Goal: Transaction & Acquisition: Subscribe to service/newsletter

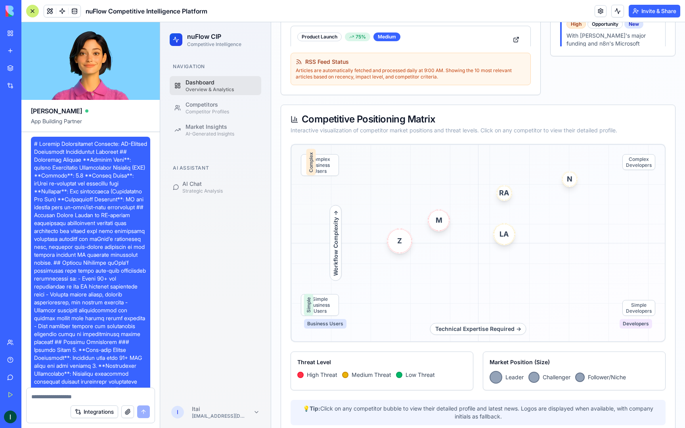
scroll to position [9346, 0]
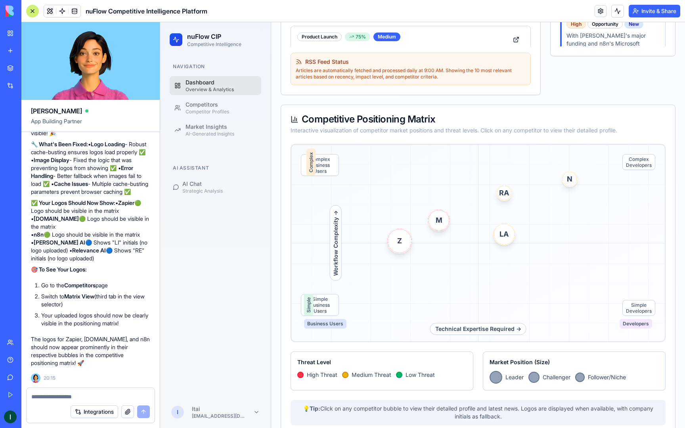
click at [647, 10] on button "Invite & Share" at bounding box center [654, 11] width 52 height 13
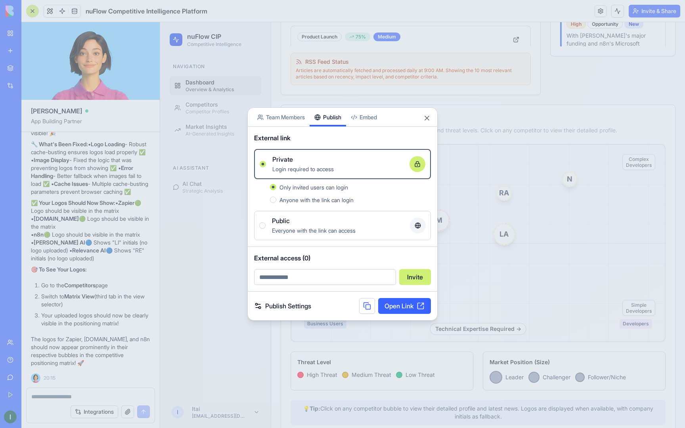
click at [408, 304] on link "Open Link" at bounding box center [404, 306] width 53 height 16
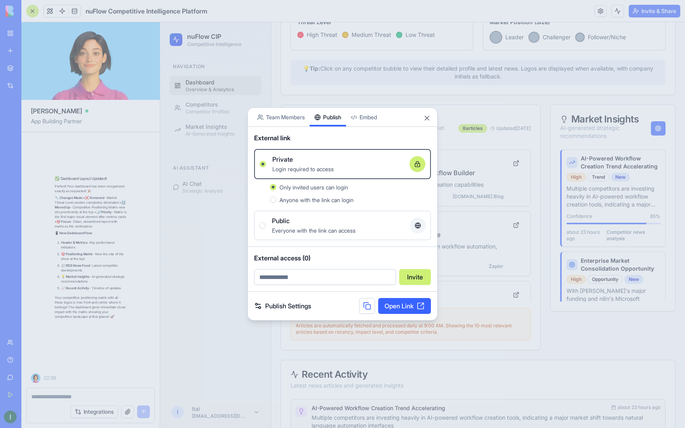
scroll to position [9734, 0]
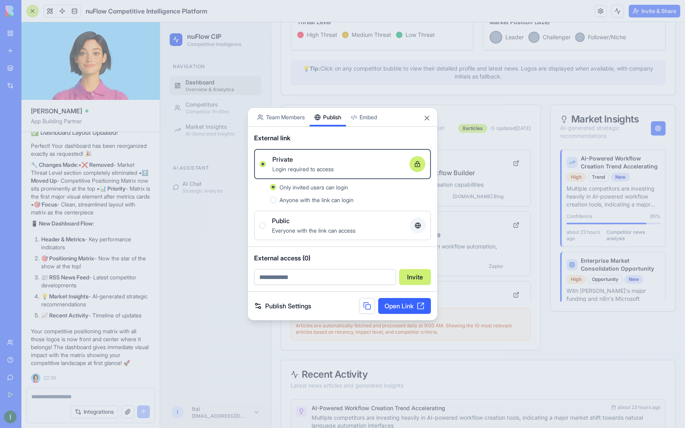
click at [426, 123] on div "Share App Team Members Publish Embed" at bounding box center [342, 117] width 189 height 19
click at [426, 120] on button "Close" at bounding box center [427, 118] width 8 height 8
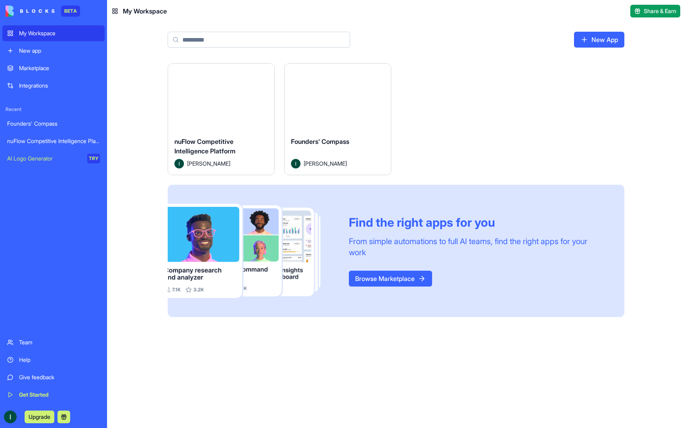
click at [356, 141] on div "Founders' Compass" at bounding box center [337, 148] width 93 height 22
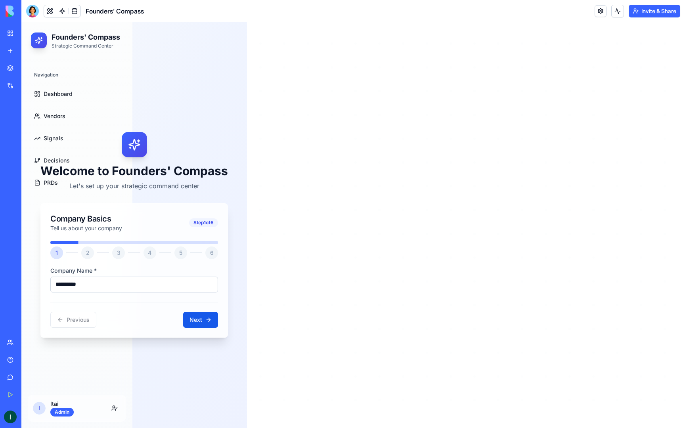
scroll to position [46, 0]
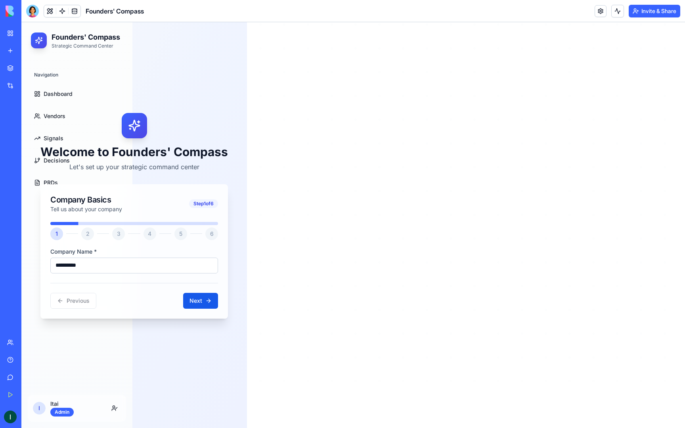
click at [130, 269] on input "**********" at bounding box center [134, 266] width 168 height 16
click at [187, 300] on button "Next" at bounding box center [200, 301] width 35 height 16
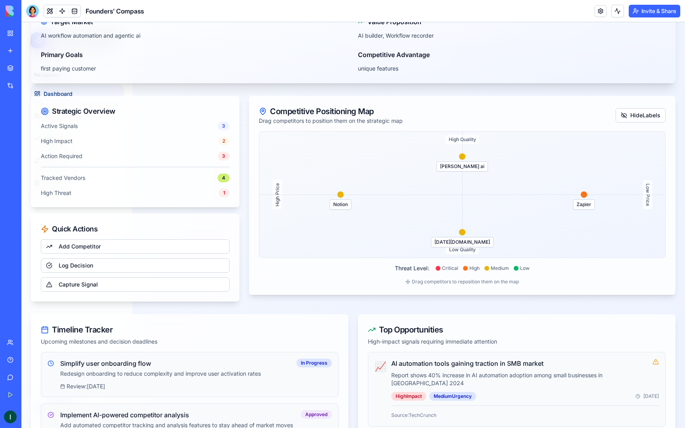
scroll to position [79, 0]
click at [466, 237] on div "[DATE][DOMAIN_NAME]" at bounding box center [462, 242] width 63 height 10
click at [463, 240] on div "[DATE][DOMAIN_NAME]" at bounding box center [462, 242] width 63 height 10
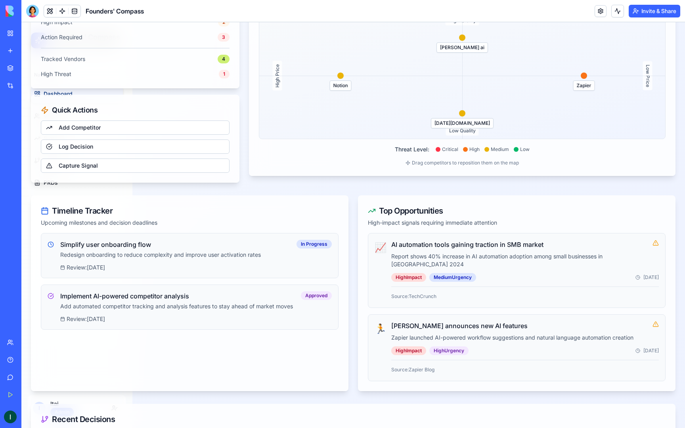
scroll to position [0, 0]
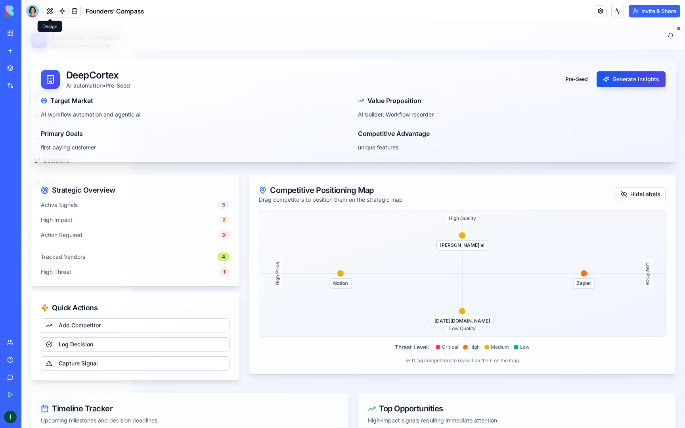
click at [50, 13] on button at bounding box center [50, 11] width 12 height 12
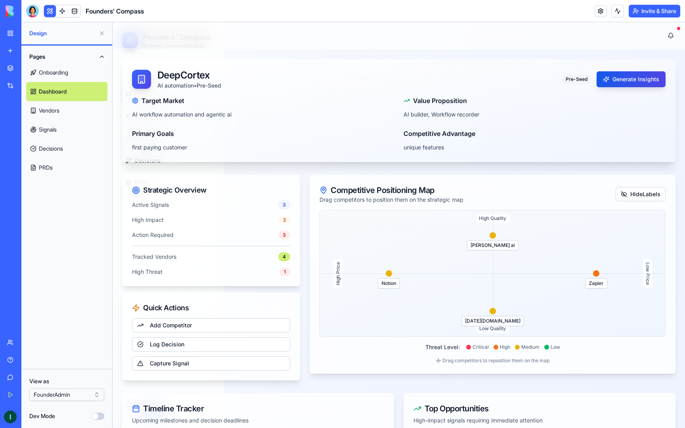
click at [648, 11] on button "Invite & Share" at bounding box center [654, 11] width 52 height 13
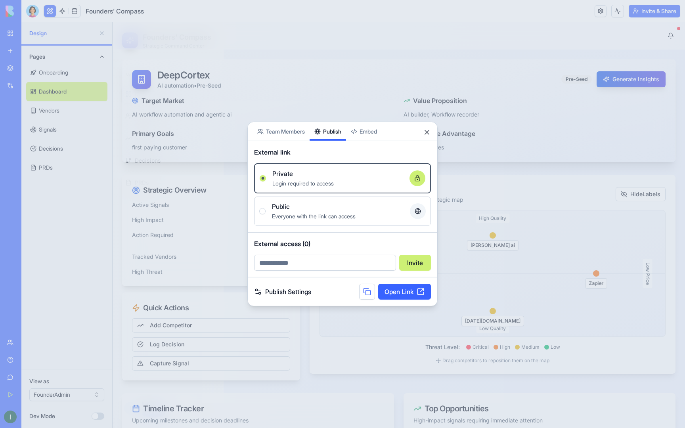
click at [337, 142] on div "Share App Team Members Publish Embed External link Private Login required to ac…" at bounding box center [342, 214] width 190 height 185
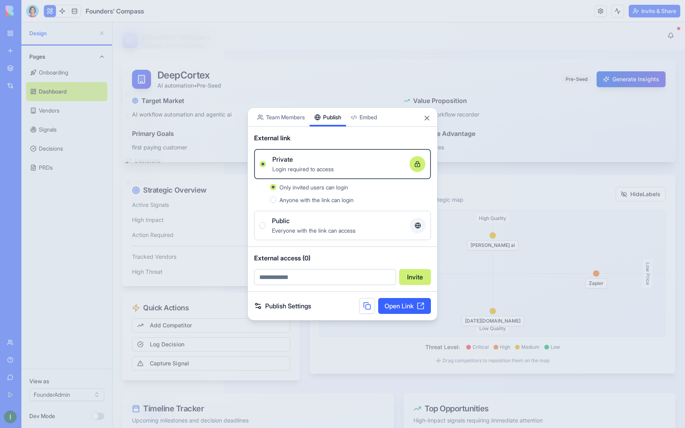
click at [407, 304] on link "Open Link" at bounding box center [404, 306] width 53 height 16
click at [428, 118] on button "Close" at bounding box center [427, 118] width 8 height 8
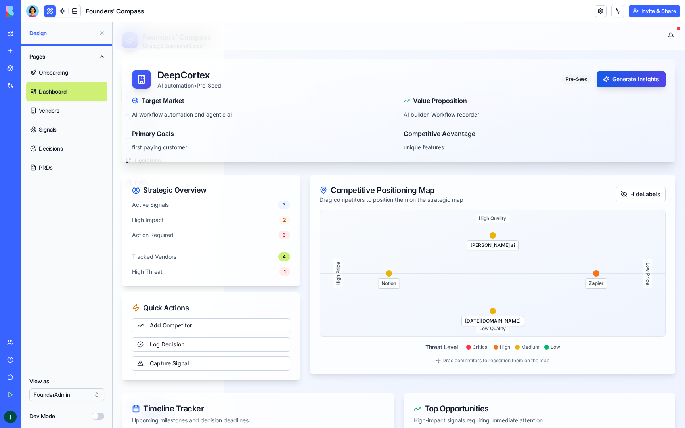
click at [31, 18] on header "Founders' Compass Invite & Share" at bounding box center [352, 11] width 663 height 22
click at [31, 14] on div at bounding box center [32, 11] width 13 height 13
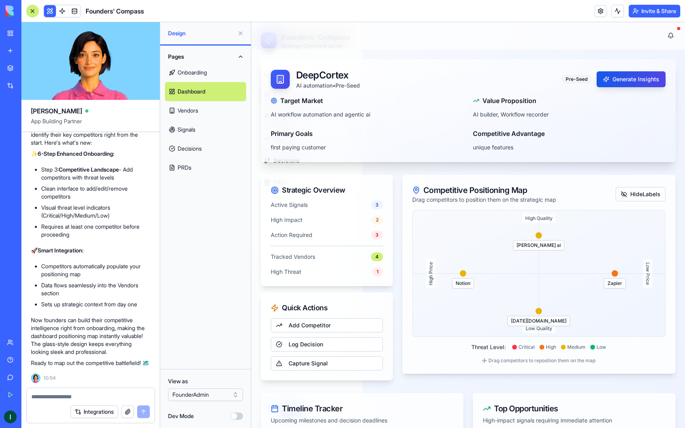
click at [65, 393] on textarea at bounding box center [90, 397] width 118 height 8
click at [65, 396] on textarea at bounding box center [90, 397] width 118 height 8
click at [321, 328] on link "Add Competitor" at bounding box center [327, 325] width 112 height 14
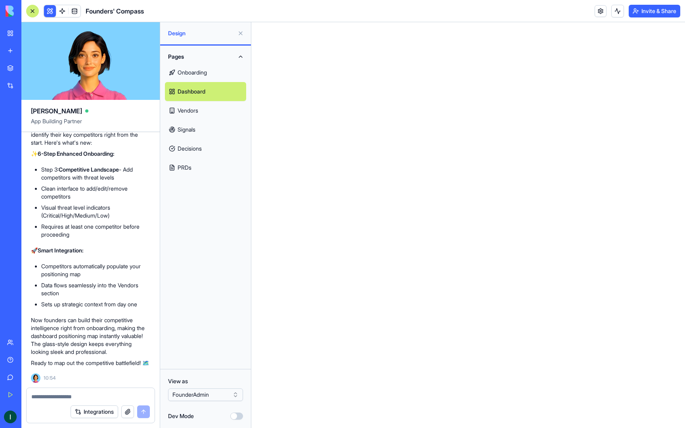
click at [60, 395] on textarea at bounding box center [90, 397] width 118 height 8
click at [29, 36] on div "My Workspace" at bounding box center [24, 33] width 10 height 8
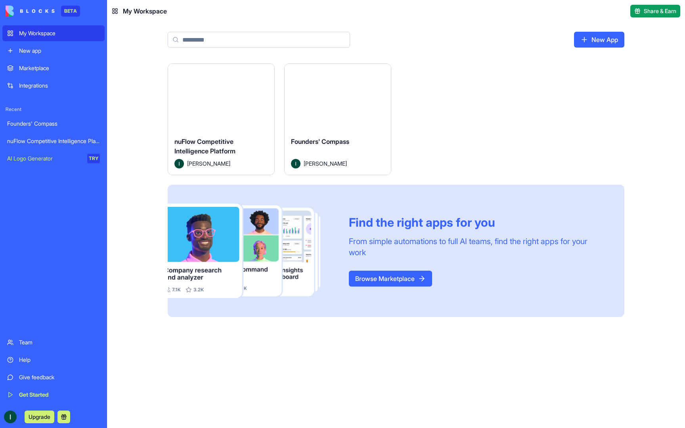
click at [218, 100] on button "Launch" at bounding box center [220, 97] width 59 height 16
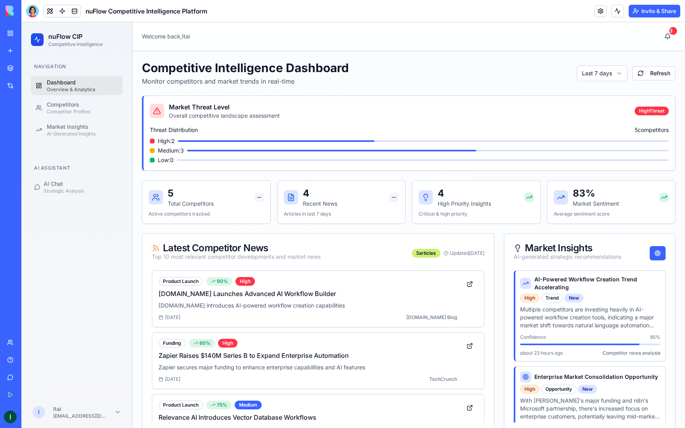
click at [638, 10] on button "Invite & Share" at bounding box center [654, 11] width 52 height 13
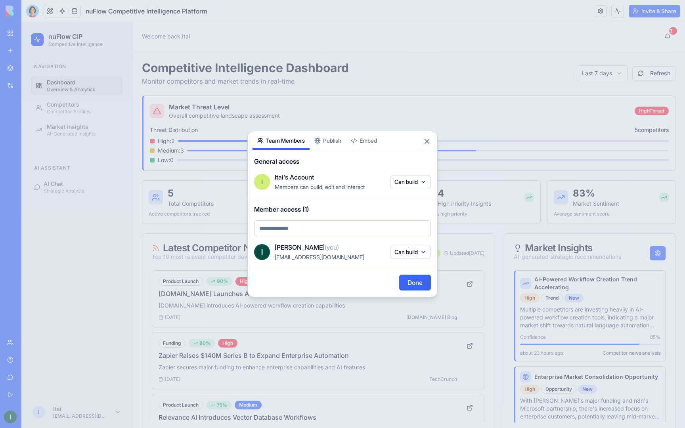
click at [335, 145] on div "Share App Team Members Publish Embed General access I Itai's Account Members ca…" at bounding box center [342, 214] width 190 height 166
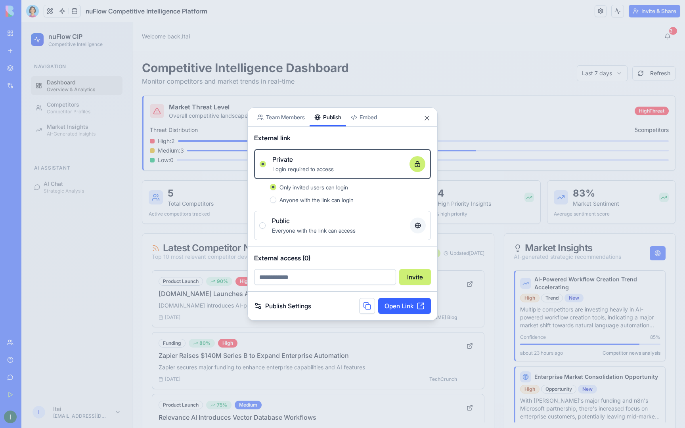
click at [397, 305] on link "Open Link" at bounding box center [404, 306] width 53 height 16
click at [429, 120] on button "Close" at bounding box center [427, 118] width 8 height 8
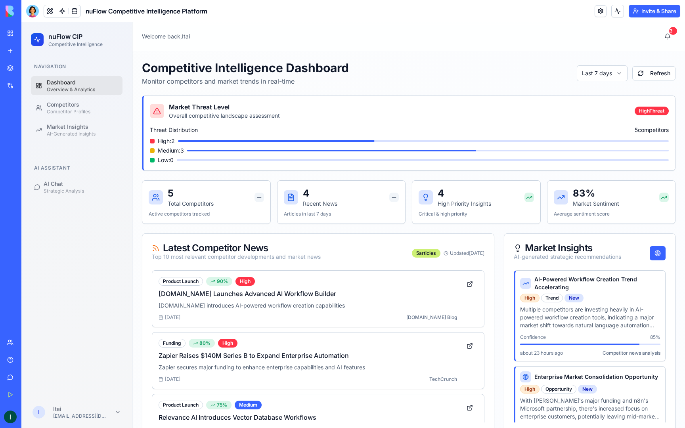
click at [13, 33] on link "My Workspace" at bounding box center [18, 33] width 32 height 16
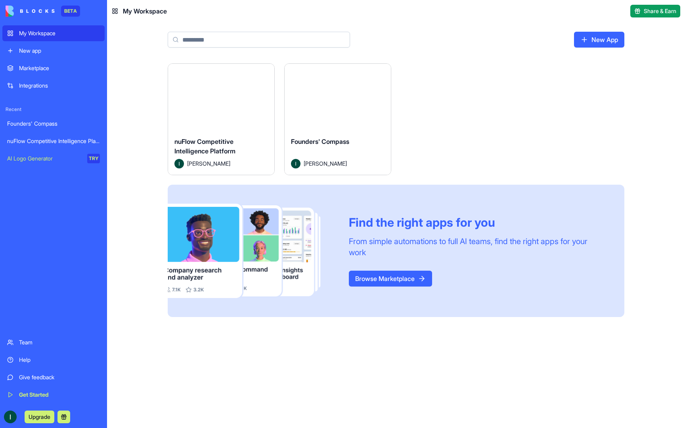
click at [380, 71] on html "BETA My Workspace New app Marketplace Integrations Recent Founders' Compass nuF…" at bounding box center [342, 214] width 685 height 428
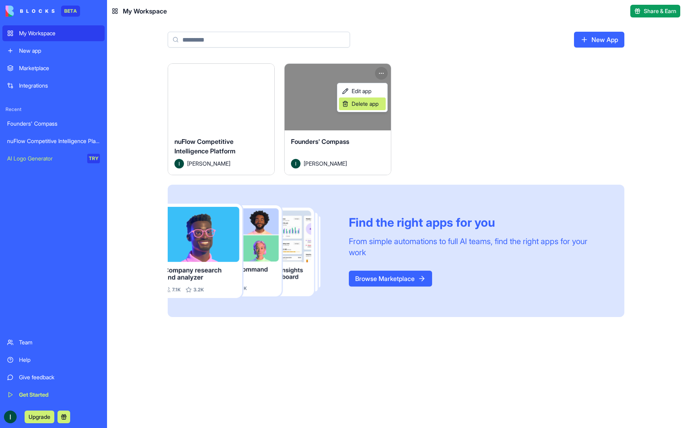
click at [364, 104] on span "Delete app" at bounding box center [364, 104] width 27 height 8
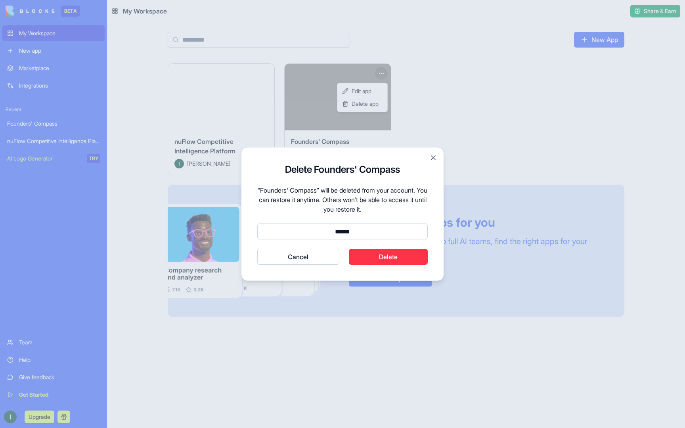
type input "******"
click at [404, 256] on button "Delete" at bounding box center [388, 257] width 79 height 16
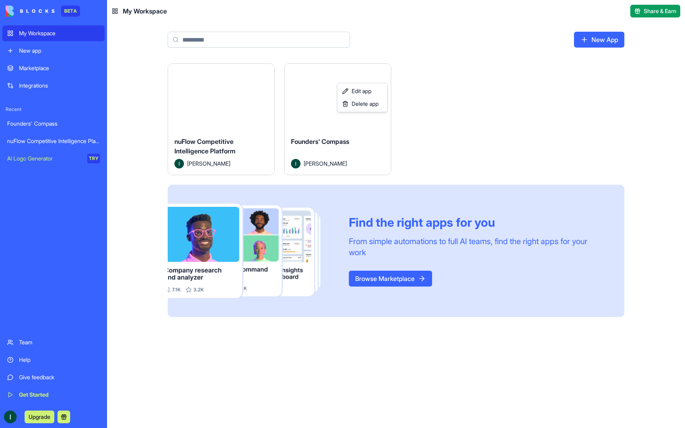
click at [349, 42] on html "BETA My Workspace New app Marketplace Integrations Recent Founders' Compass nuF…" at bounding box center [342, 214] width 685 height 428
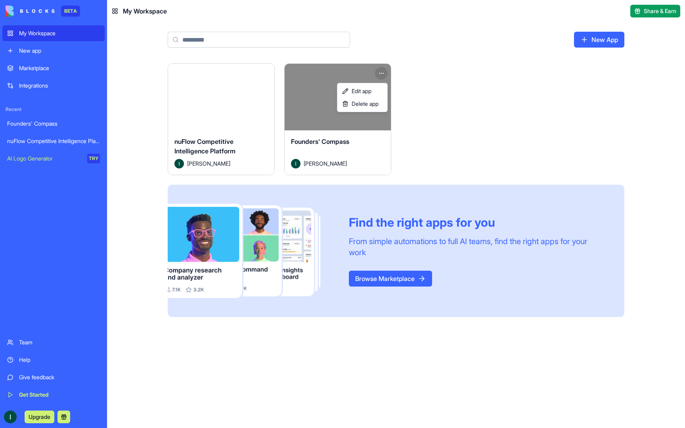
click at [383, 74] on html "BETA My Workspace New app Marketplace Integrations Recent Founders' Compass nuF…" at bounding box center [342, 214] width 685 height 428
click at [378, 102] on span "Delete app" at bounding box center [364, 104] width 27 height 8
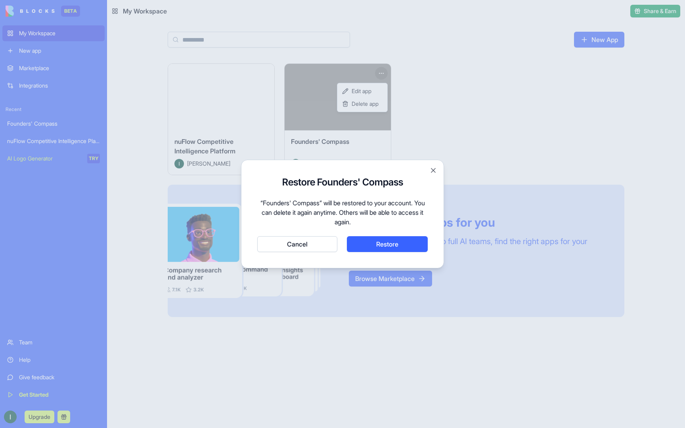
click at [317, 248] on button "Cancel" at bounding box center [297, 244] width 80 height 16
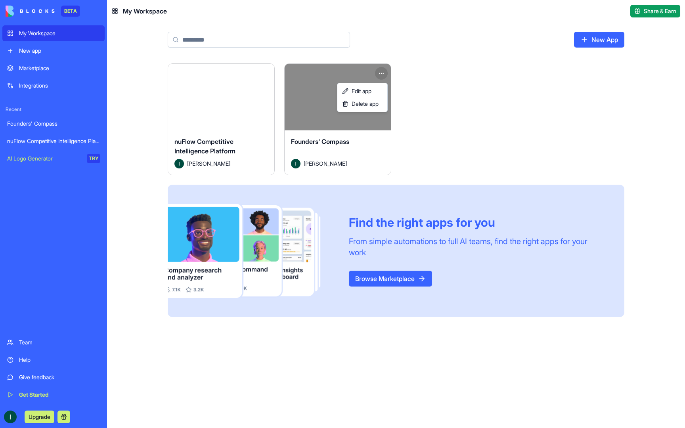
click at [241, 125] on html "BETA My Workspace New app Marketplace Integrations Recent Founders' Compass nuF…" at bounding box center [342, 214] width 685 height 428
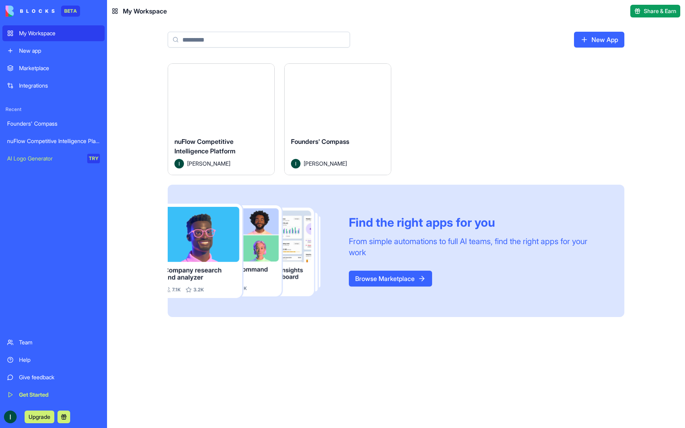
click at [233, 98] on button "Launch" at bounding box center [220, 97] width 59 height 16
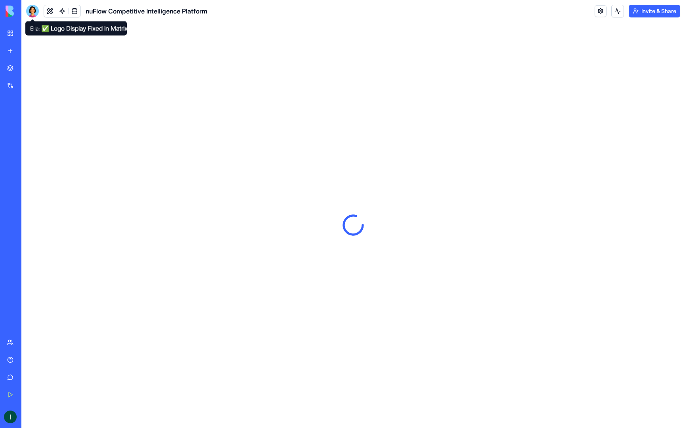
click at [33, 8] on div at bounding box center [32, 11] width 13 height 13
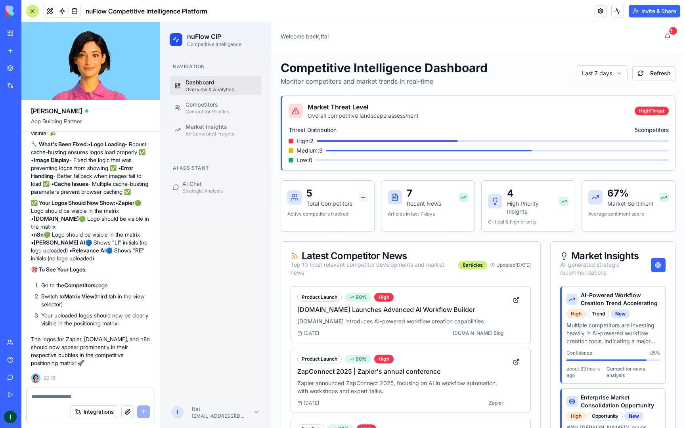
click at [52, 393] on textarea at bounding box center [90, 397] width 118 height 8
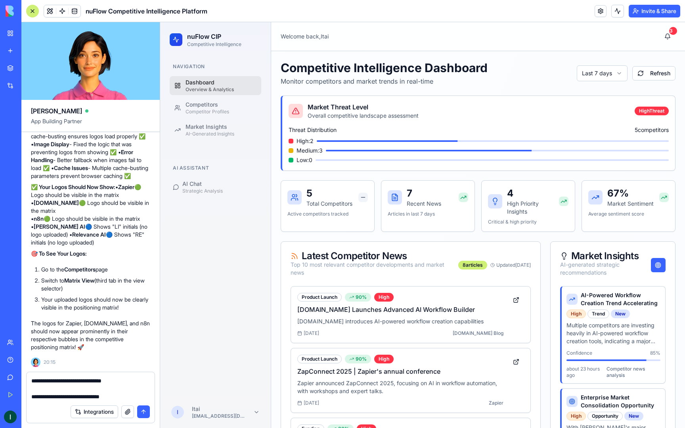
type textarea "**********"
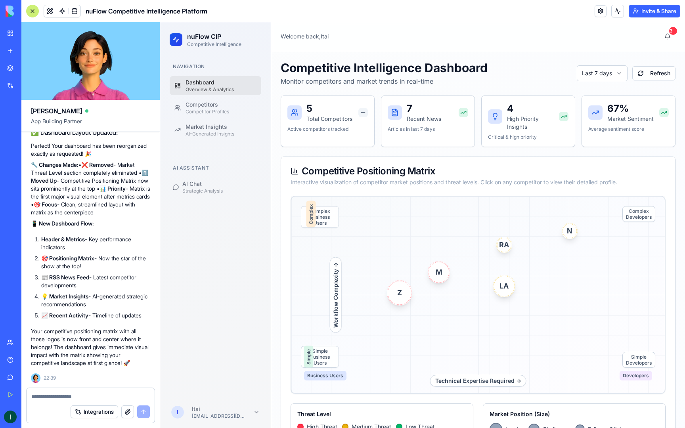
click at [394, 116] on div at bounding box center [394, 112] width 14 height 14
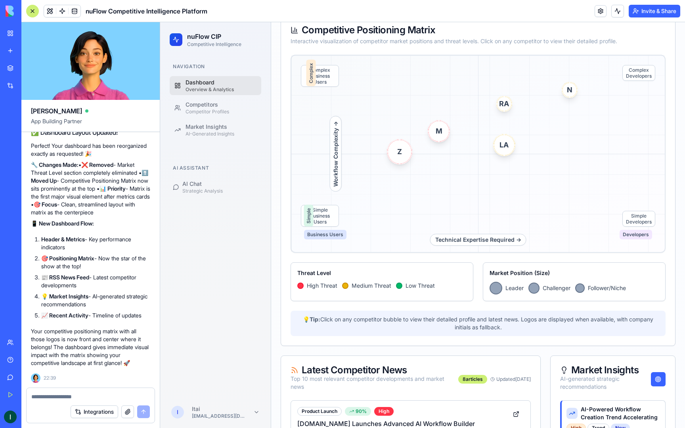
scroll to position [126, 0]
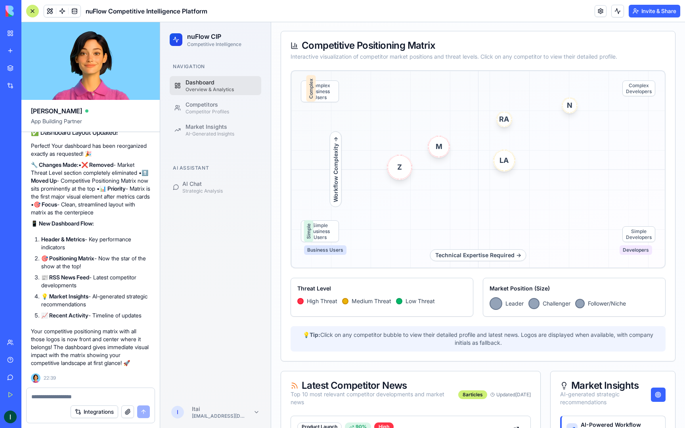
click at [53, 394] on textarea at bounding box center [90, 397] width 118 height 8
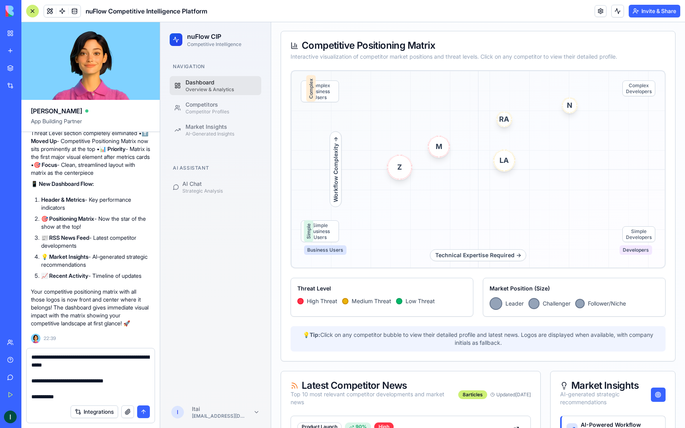
scroll to position [7, 0]
type textarea "**********"
click at [95, 412] on button "Integrations" at bounding box center [95, 411] width 48 height 13
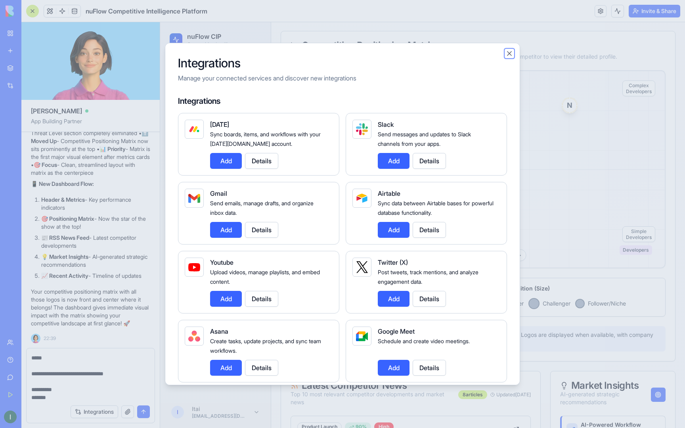
click at [512, 52] on button "Close" at bounding box center [509, 54] width 8 height 8
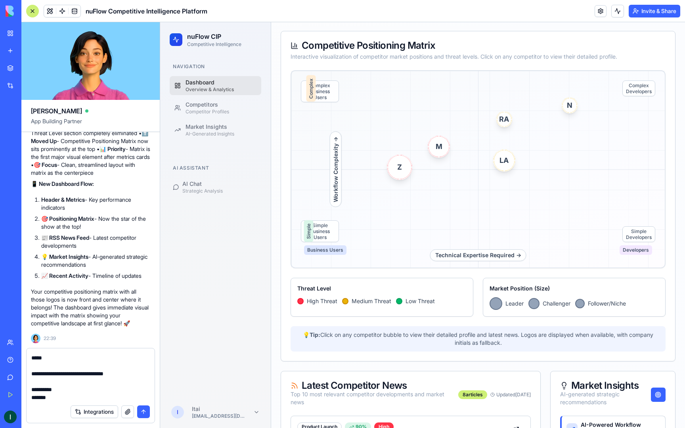
click at [146, 412] on button "submit" at bounding box center [143, 411] width 13 height 13
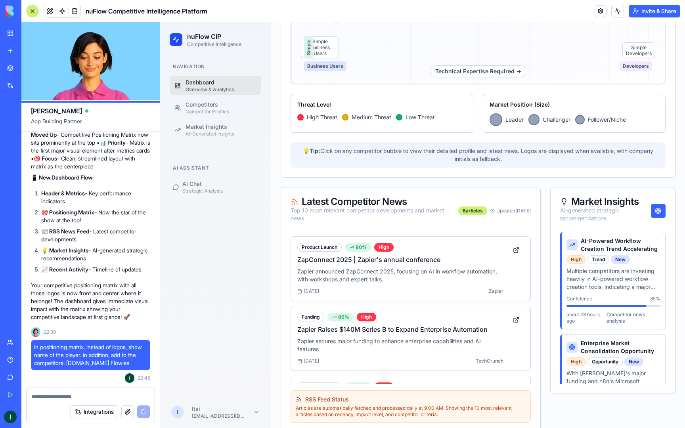
scroll to position [58, 0]
click at [660, 213] on button at bounding box center [658, 211] width 15 height 14
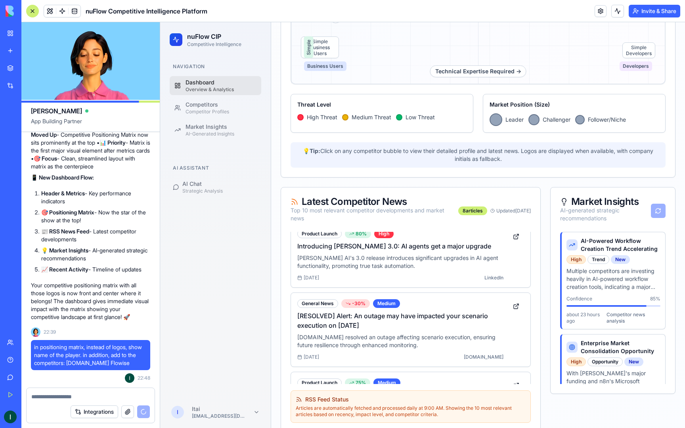
scroll to position [282, 0]
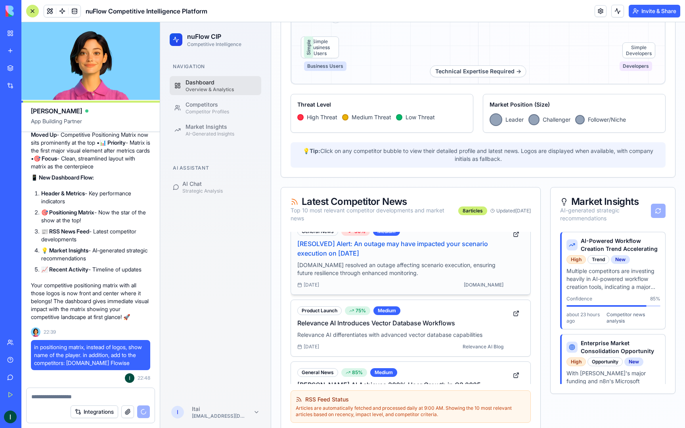
click at [363, 254] on h4 "[RESOLVED] Alert: An outage may have impacted your scenario execution on [DATE]" at bounding box center [400, 248] width 206 height 19
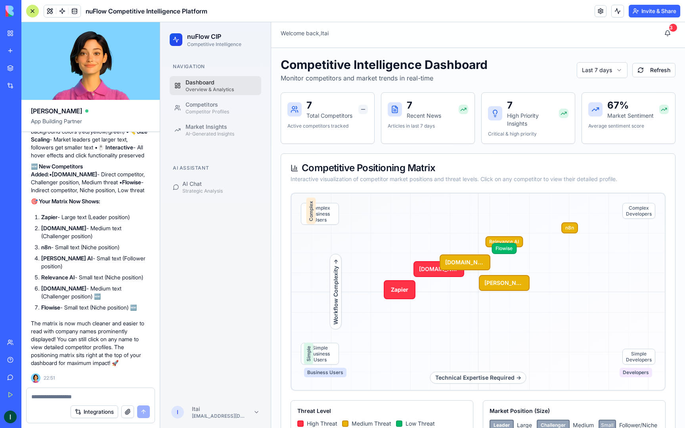
scroll to position [0, 0]
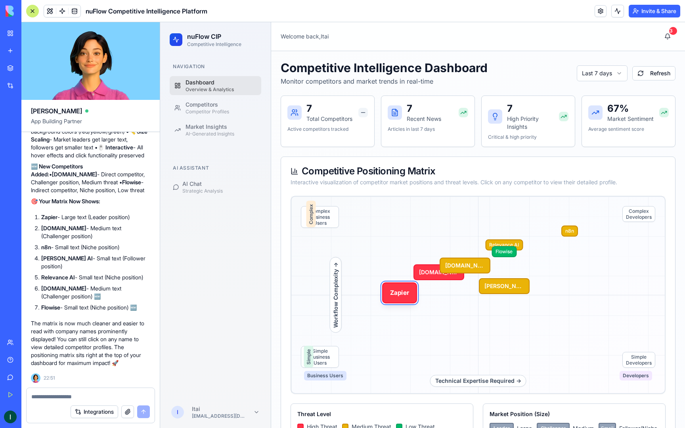
click at [406, 292] on button "Zapier" at bounding box center [399, 292] width 35 height 21
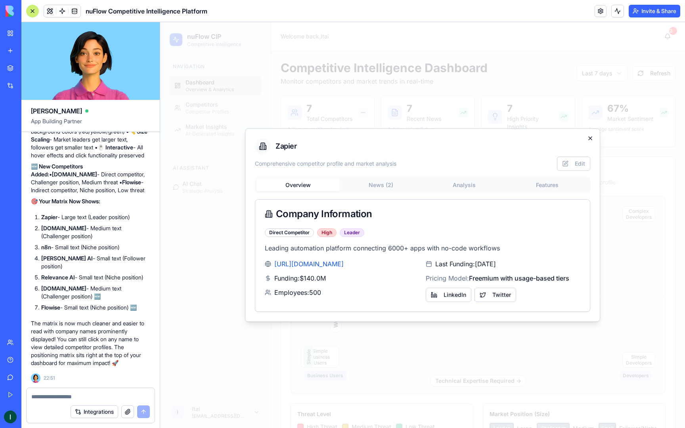
click at [590, 139] on icon "button" at bounding box center [590, 138] width 6 height 6
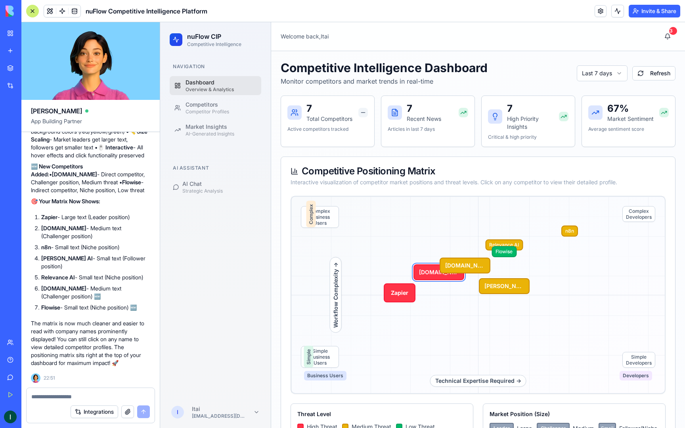
drag, startPoint x: 422, startPoint y: 269, endPoint x: 427, endPoint y: 298, distance: 29.5
click at [427, 298] on div "Technical Expertise Required → Workflow Complexity → Complex Business Users Com…" at bounding box center [477, 295] width 375 height 198
click at [222, 109] on div "Competitor Profiles" at bounding box center [220, 112] width 71 height 6
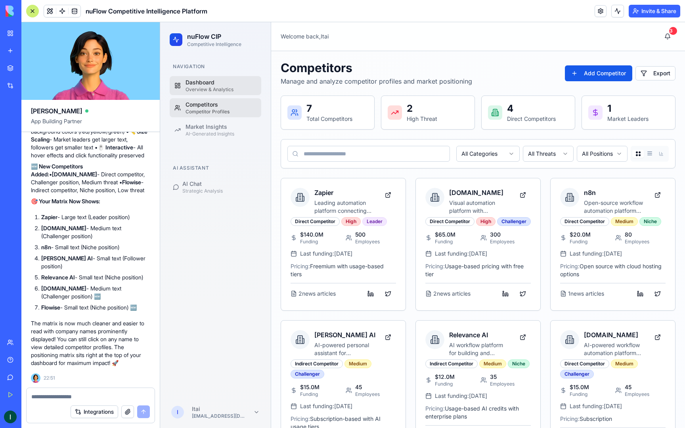
click at [215, 88] on div "Overview & Analytics" at bounding box center [220, 89] width 71 height 6
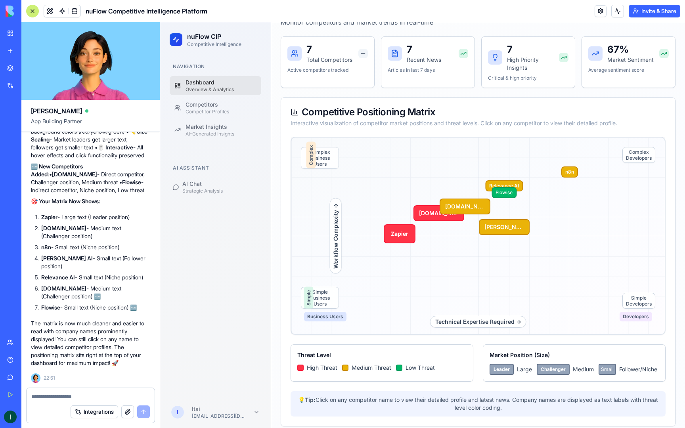
scroll to position [59, 0]
click at [78, 394] on textarea at bounding box center [90, 397] width 118 height 8
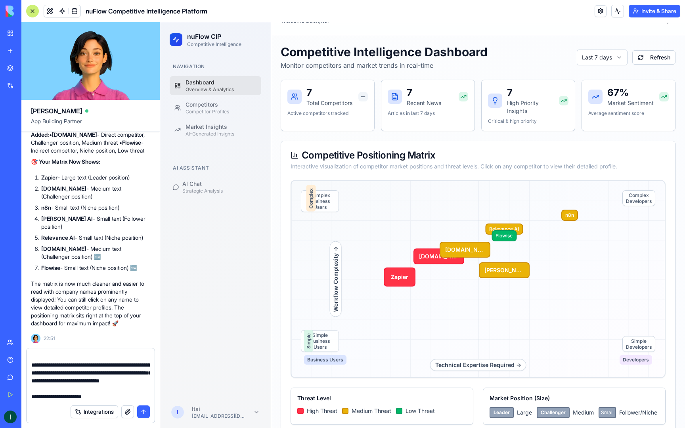
scroll to position [0, 0]
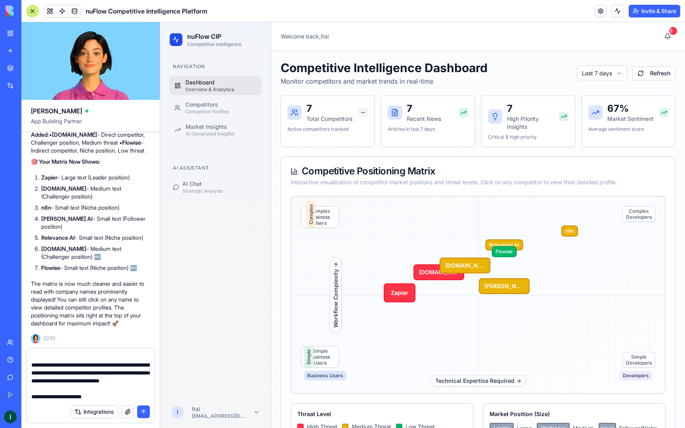
click at [76, 382] on textarea "**********" at bounding box center [90, 377] width 118 height 48
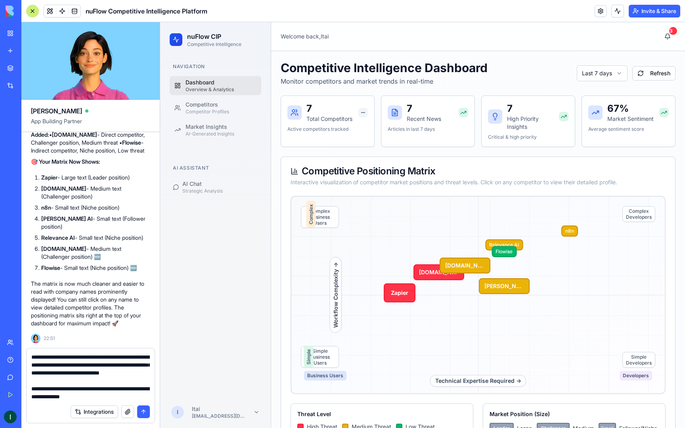
click at [91, 397] on textarea "**********" at bounding box center [90, 377] width 118 height 48
type textarea "**********"
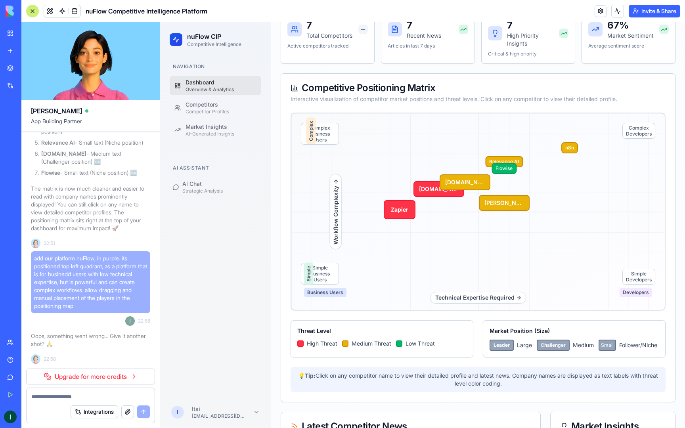
scroll to position [90, 0]
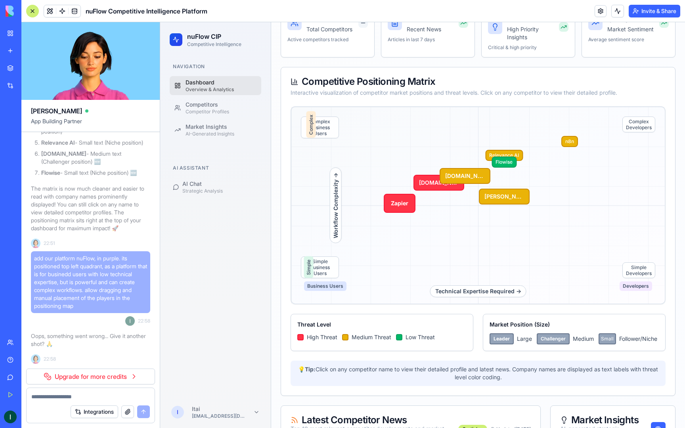
click at [128, 376] on link "Upgrade for more credits" at bounding box center [90, 376] width 129 height 16
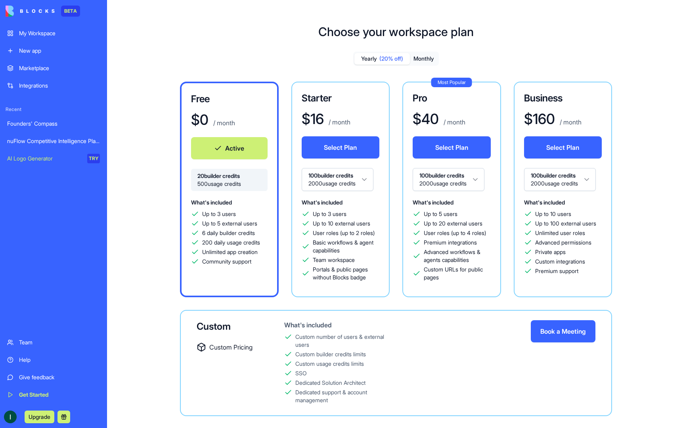
click at [431, 58] on button "Monthly" at bounding box center [424, 58] width 28 height 11
click at [341, 150] on button "Select Plan" at bounding box center [340, 147] width 78 height 22
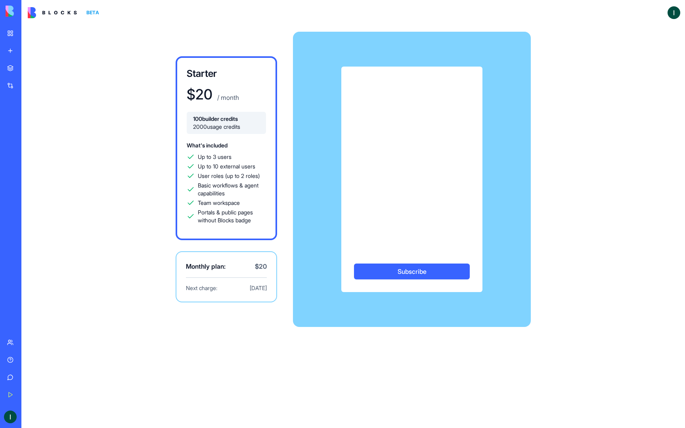
click at [420, 274] on button "Subscribe" at bounding box center [412, 271] width 116 height 16
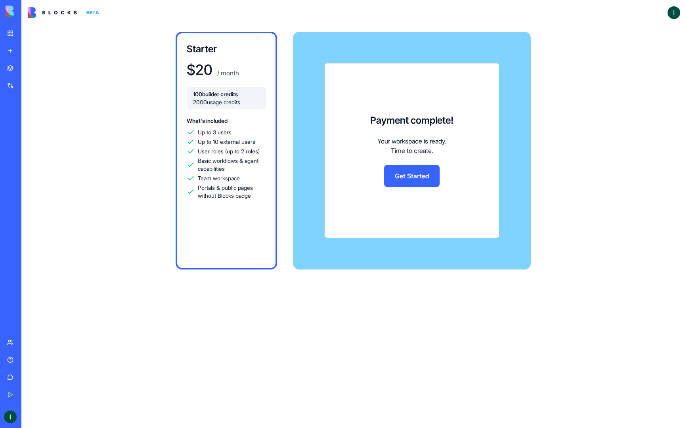
click at [408, 175] on link "Get Started" at bounding box center [411, 176] width 55 height 22
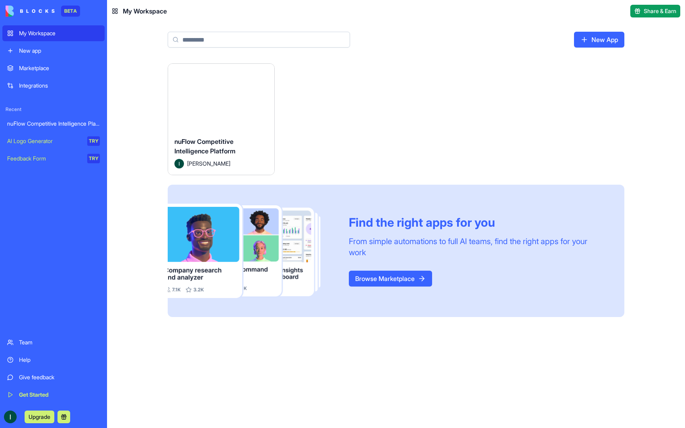
click at [244, 136] on div "nuFlow Competitive Intelligence Platform Itai Kenan" at bounding box center [221, 152] width 106 height 44
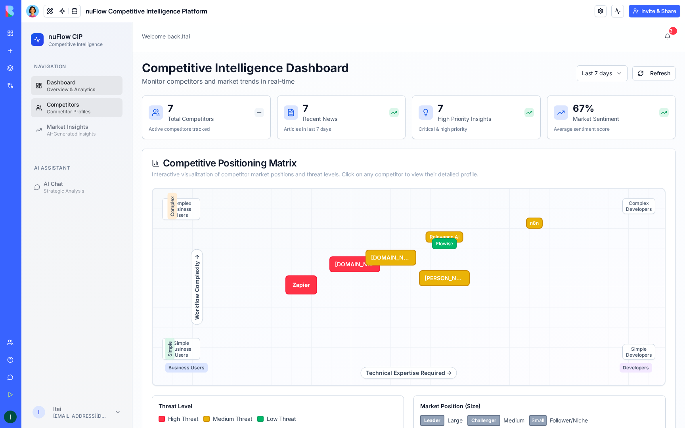
click at [72, 103] on div "Competitors" at bounding box center [82, 105] width 71 height 8
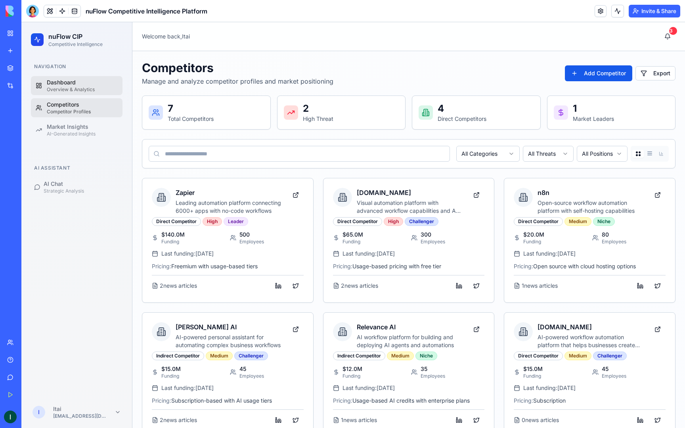
click at [81, 83] on div "Dashboard" at bounding box center [82, 82] width 71 height 8
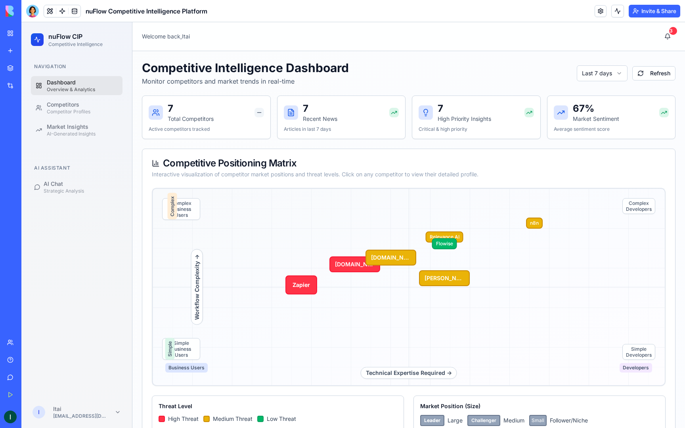
click at [32, 11] on div at bounding box center [32, 11] width 13 height 13
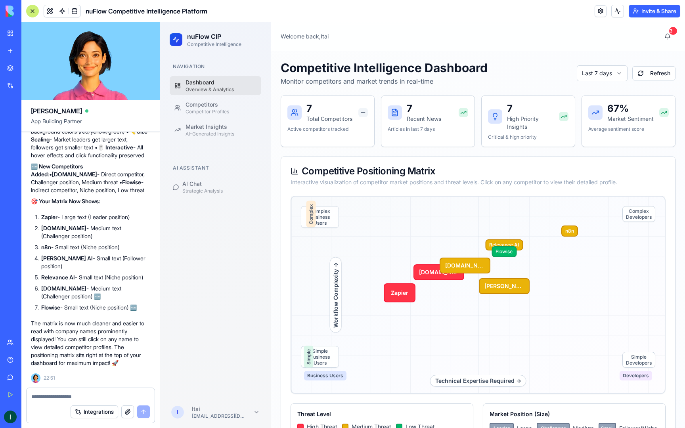
scroll to position [10245, 0]
drag, startPoint x: 410, startPoint y: 288, endPoint x: 410, endPoint y: 313, distance: 24.6
click at [410, 313] on div "Technical Expertise Required → Workflow Complexity → Complex Business Users Com…" at bounding box center [477, 295] width 375 height 198
click at [86, 395] on textarea at bounding box center [90, 397] width 118 height 8
drag, startPoint x: 60, startPoint y: 396, endPoint x: 83, endPoint y: 397, distance: 23.0
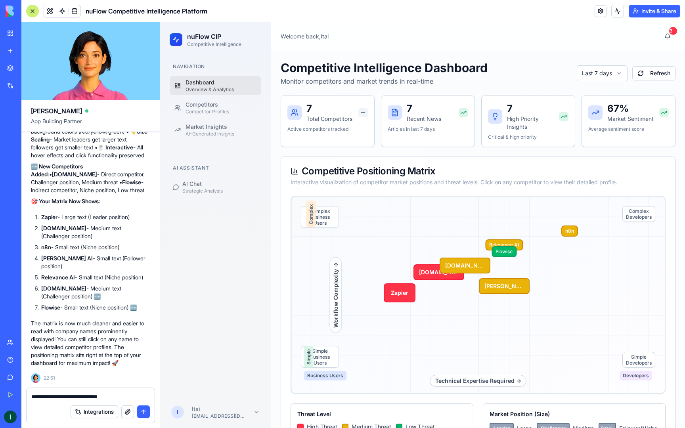
click at [83, 397] on textarea "**********" at bounding box center [90, 397] width 118 height 8
click at [104, 397] on textarea "**********" at bounding box center [90, 397] width 118 height 8
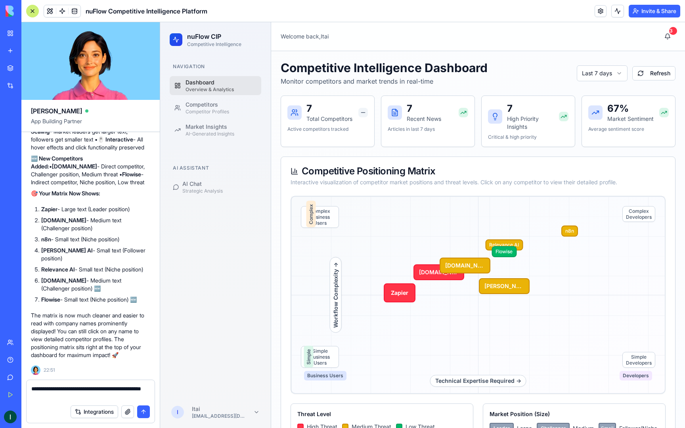
click at [35, 396] on textarea "**********" at bounding box center [90, 393] width 118 height 16
click at [36, 395] on textarea "**********" at bounding box center [90, 393] width 118 height 16
type textarea "**********"
click at [143, 409] on button "submit" at bounding box center [143, 411] width 13 height 13
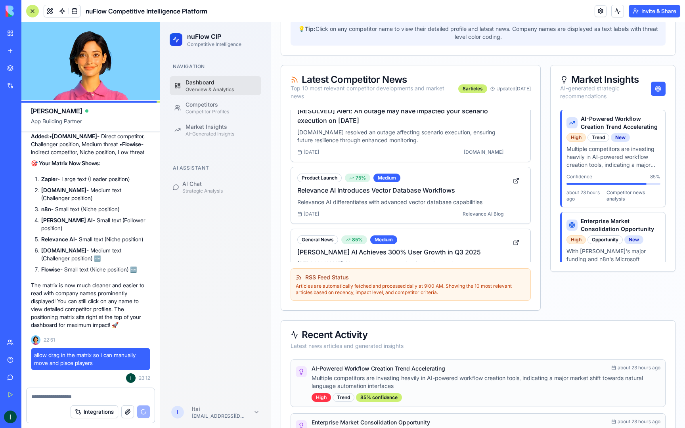
scroll to position [379, 0]
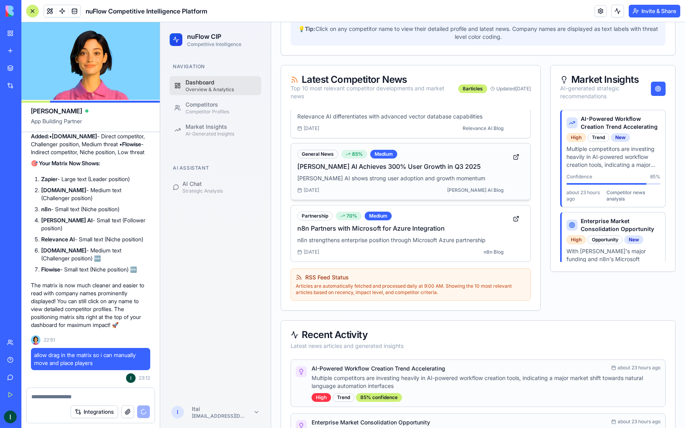
click at [361, 183] on div "General News 85 % Medium Lindy AI Achieves 300% User Growth in Q3 2025 Lindy AI…" at bounding box center [400, 172] width 206 height 44
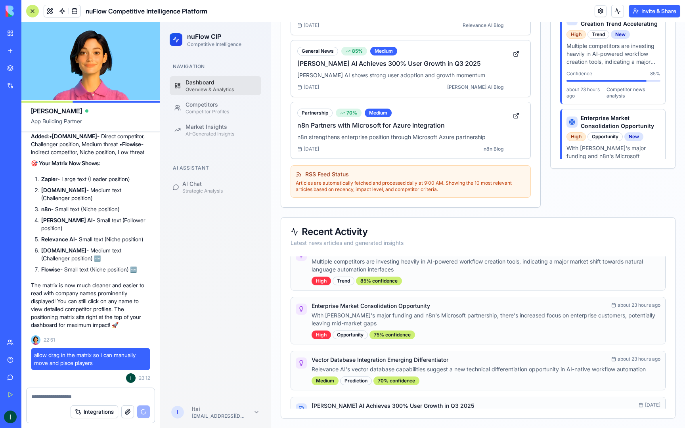
scroll to position [0, 0]
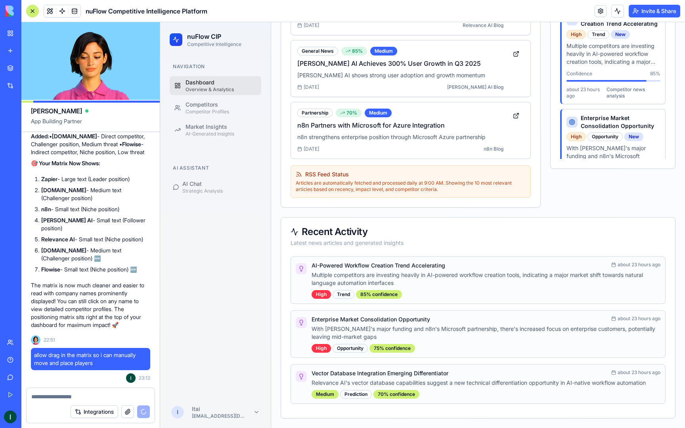
click at [373, 268] on h4 "AI-Powered Workflow Creation Trend Accelerating" at bounding box center [378, 265] width 134 height 8
click at [300, 267] on icon at bounding box center [301, 268] width 6 height 6
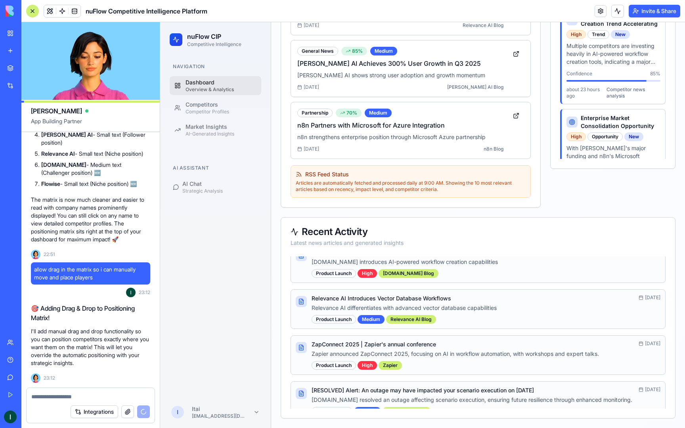
scroll to position [225, 0]
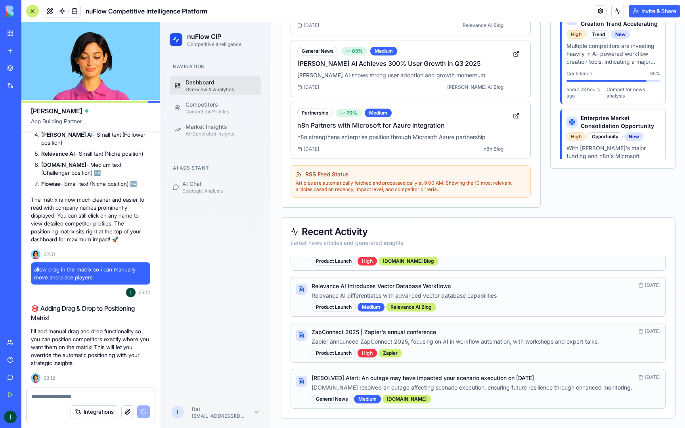
click at [342, 310] on div "Product Launch" at bounding box center [333, 307] width 44 height 9
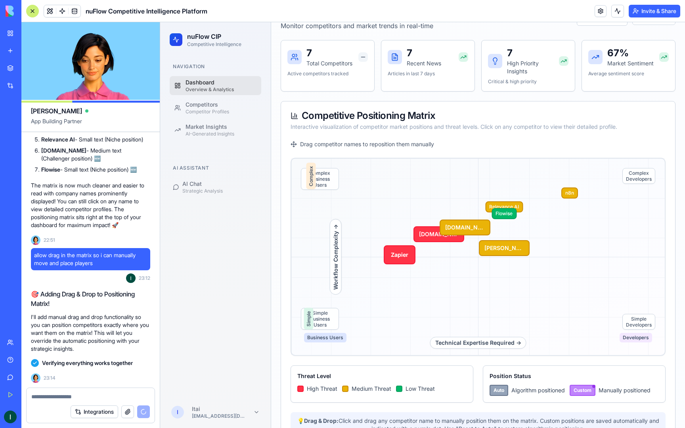
scroll to position [10383, 0]
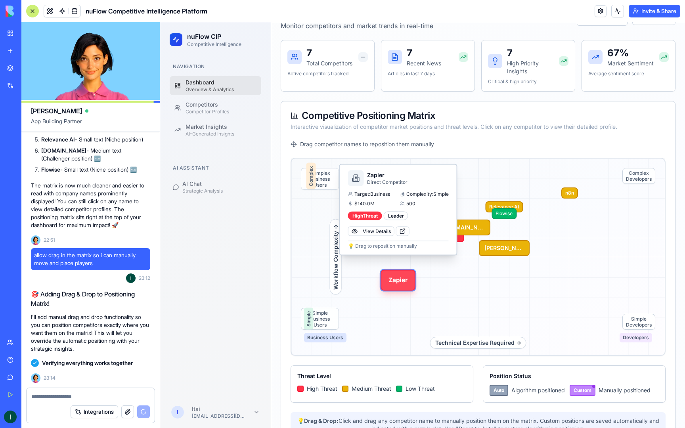
drag, startPoint x: 396, startPoint y: 255, endPoint x: 394, endPoint y: 281, distance: 26.6
click at [394, 281] on button "Zapier" at bounding box center [397, 279] width 35 height 21
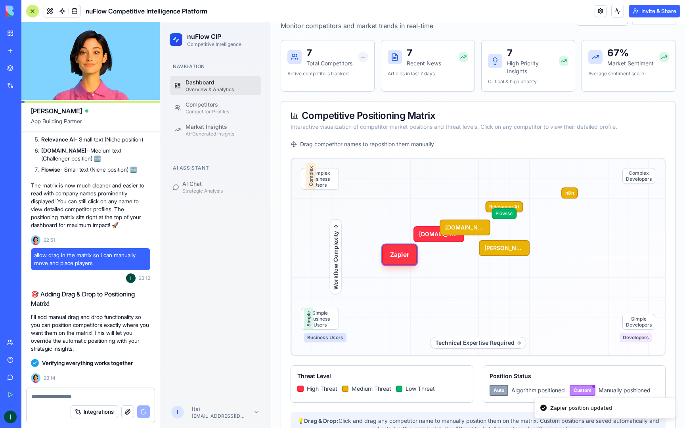
click at [387, 275] on div at bounding box center [477, 256] width 373 height 197
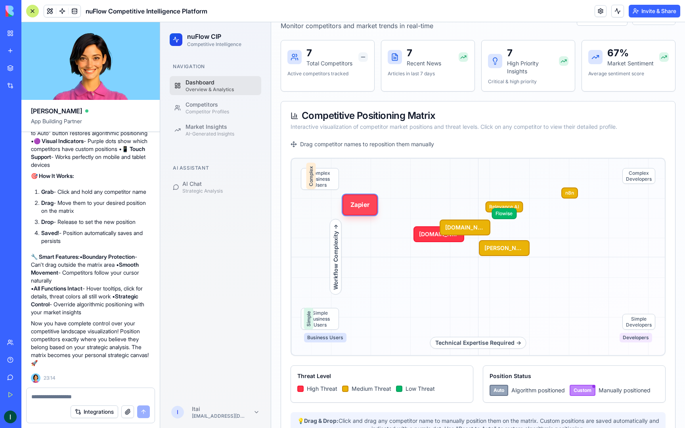
drag, startPoint x: 408, startPoint y: 261, endPoint x: 368, endPoint y: 211, distance: 64.3
click at [368, 211] on button "Zapier" at bounding box center [359, 205] width 35 height 21
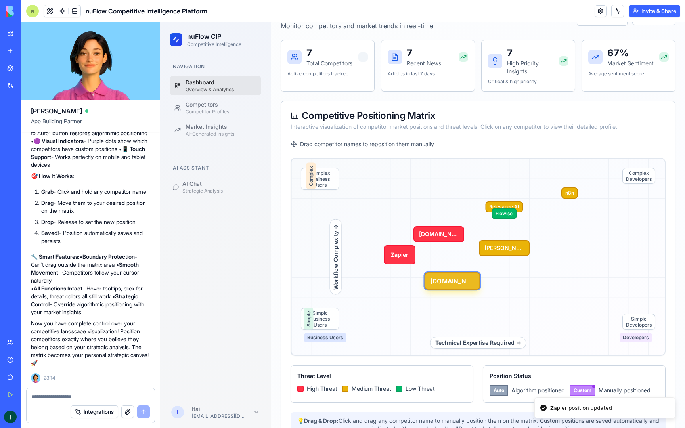
drag, startPoint x: 471, startPoint y: 230, endPoint x: 458, endPoint y: 284, distance: 55.4
click at [458, 284] on button "[DOMAIN_NAME]" at bounding box center [452, 280] width 56 height 17
click at [67, 399] on textarea at bounding box center [90, 397] width 118 height 8
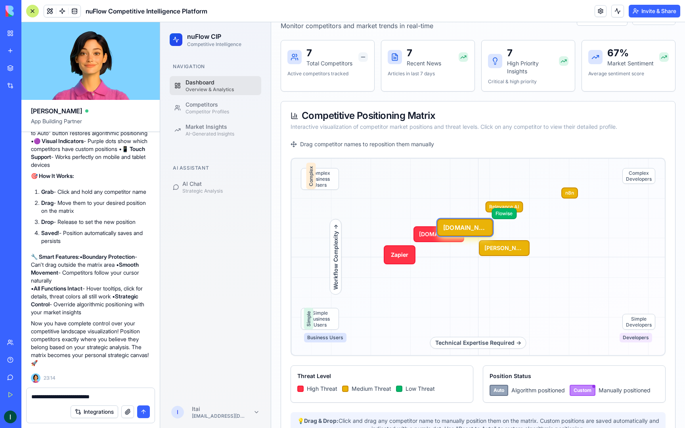
type textarea "**********"
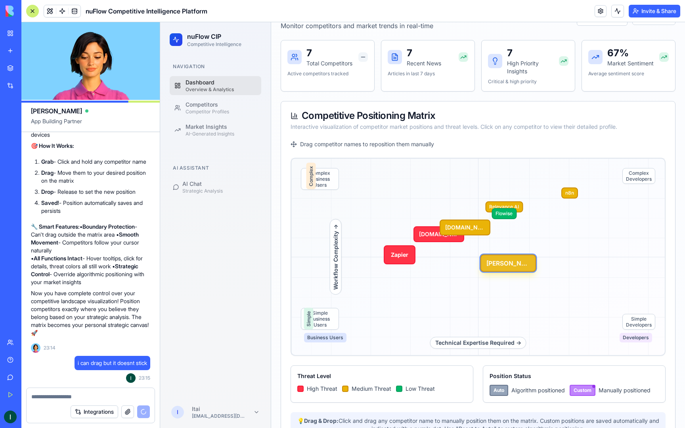
drag, startPoint x: 505, startPoint y: 252, endPoint x: 520, endPoint y: 295, distance: 45.5
click at [520, 272] on button "[PERSON_NAME] AI" at bounding box center [508, 262] width 56 height 17
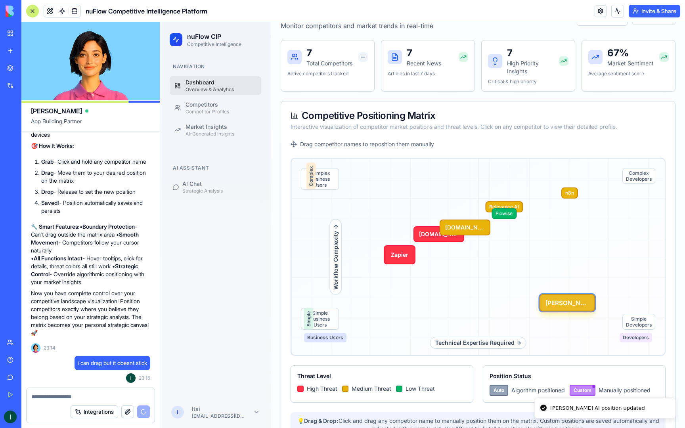
drag, startPoint x: 508, startPoint y: 250, endPoint x: 571, endPoint y: 305, distance: 84.0
click at [571, 305] on button "[PERSON_NAME] AI" at bounding box center [567, 302] width 56 height 17
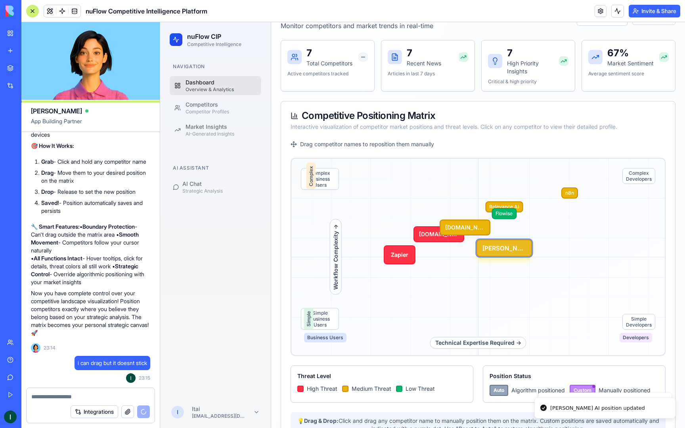
click at [503, 243] on button "[PERSON_NAME] AI" at bounding box center [504, 247] width 56 height 17
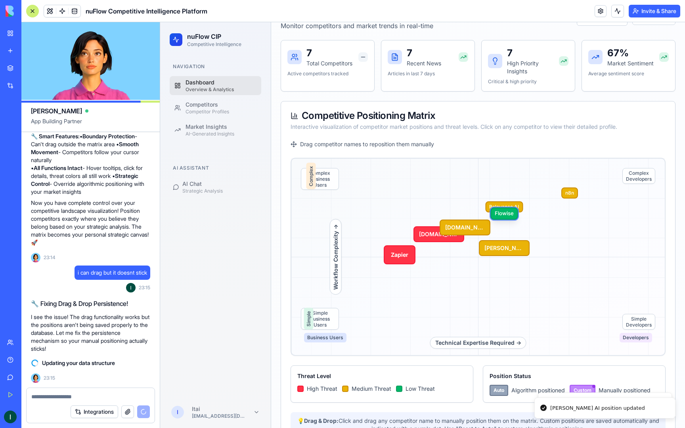
click at [509, 215] on button "Flowise" at bounding box center [503, 213] width 27 height 12
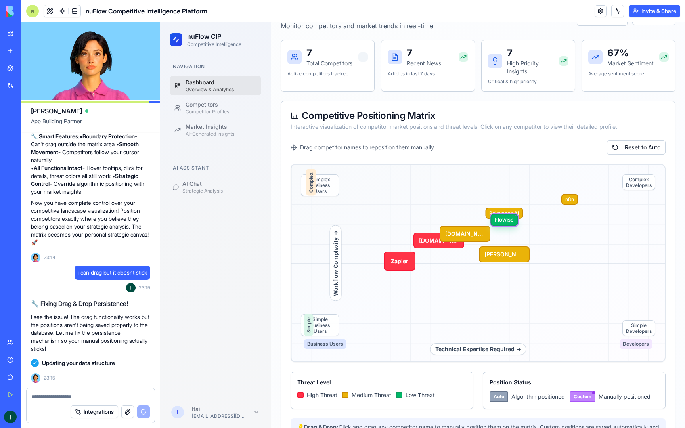
scroll to position [0, 0]
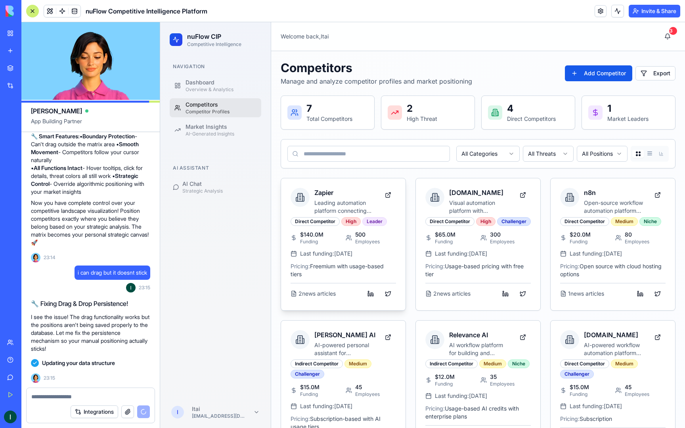
click at [315, 236] on p "$140.0M" at bounding box center [311, 235] width 23 height 8
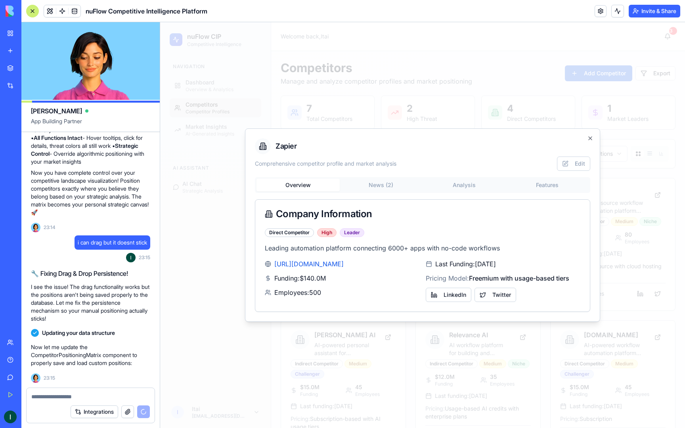
scroll to position [10880, 0]
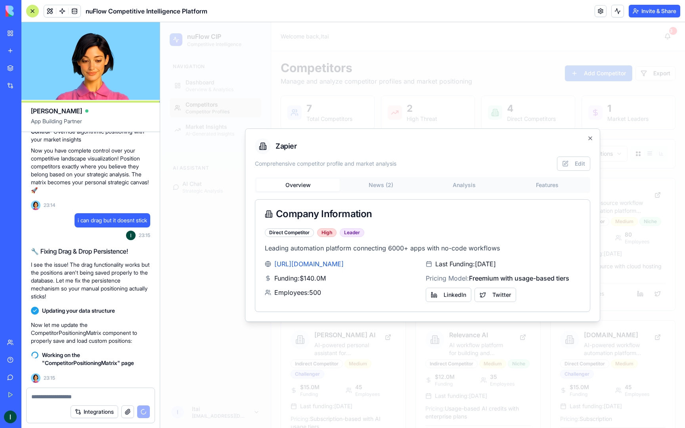
click at [370, 183] on div "Overview News ( 2 ) Analysis Features Company Information Direct Competitor Hig…" at bounding box center [422, 244] width 335 height 135
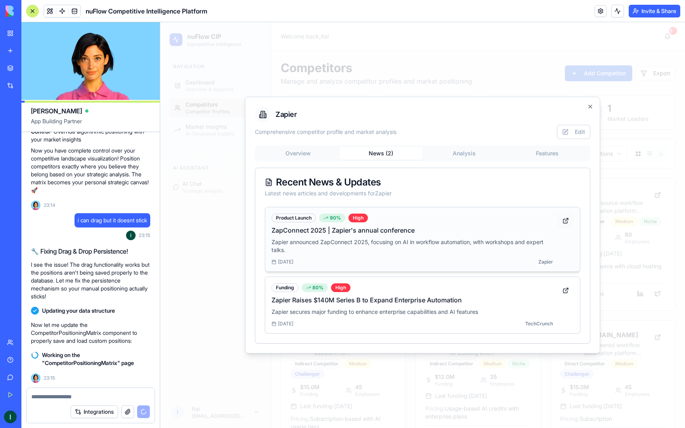
click at [565, 223] on link at bounding box center [565, 221] width 16 height 14
click at [535, 156] on body "nuFlow CIP Competitive Intelligence Navigation Dashboard Overview & Analytics C…" at bounding box center [422, 314] width 525 height 585
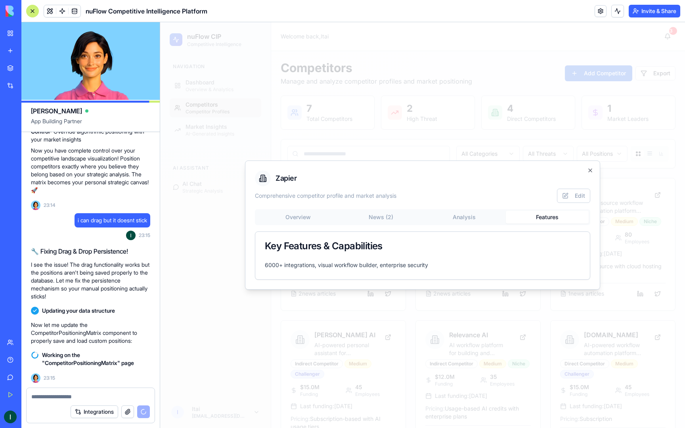
click at [481, 217] on div "Overview News ( 2 ) Analysis Features Key Features & Capabilities 6000+ integra…" at bounding box center [422, 244] width 335 height 71
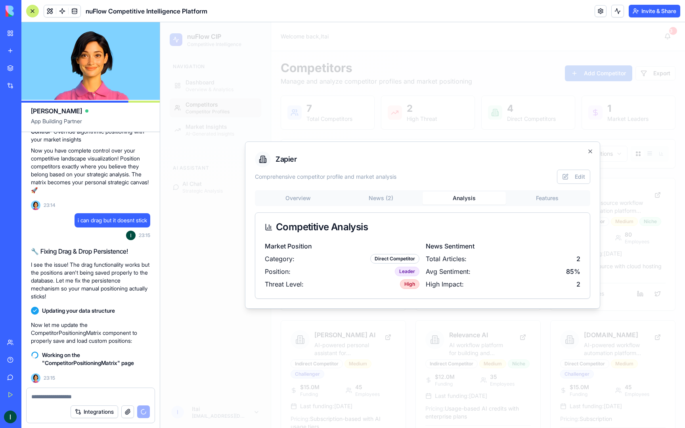
click at [381, 206] on div "Overview News ( 2 ) Analysis Features" at bounding box center [422, 198] width 335 height 16
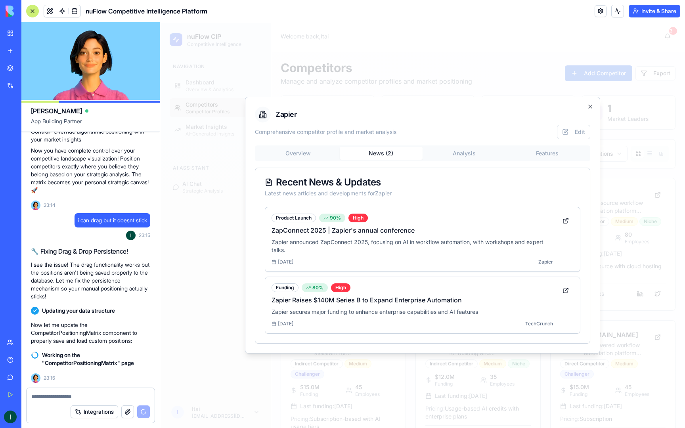
click at [381, 198] on div "Overview News ( 2 ) Analysis Features Recent News & Updates Latest news article…" at bounding box center [422, 244] width 335 height 198
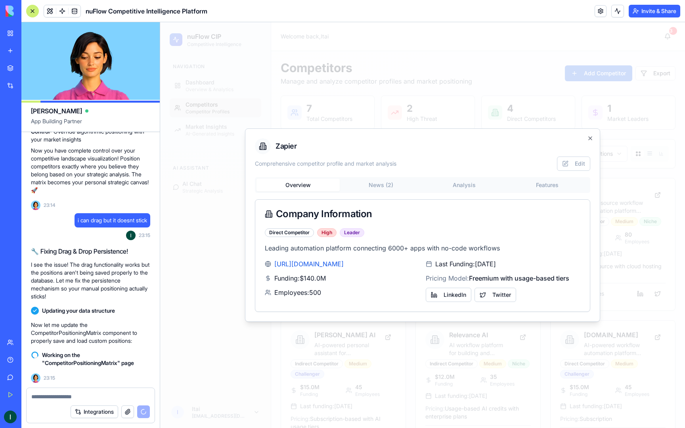
click at [308, 158] on div "Zapier Comprehensive competitor profile and market analysis Edit Overview News …" at bounding box center [422, 224] width 355 height 193
click at [410, 182] on div "Overview News ( 2 ) Analysis Features Company Information Direct Competitor Hig…" at bounding box center [422, 244] width 335 height 135
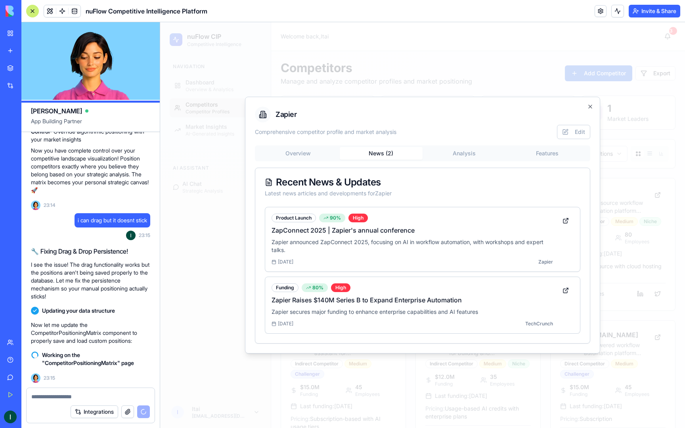
click at [472, 156] on div "Zapier Comprehensive competitor profile and market analysis Edit Overview News …" at bounding box center [422, 225] width 355 height 257
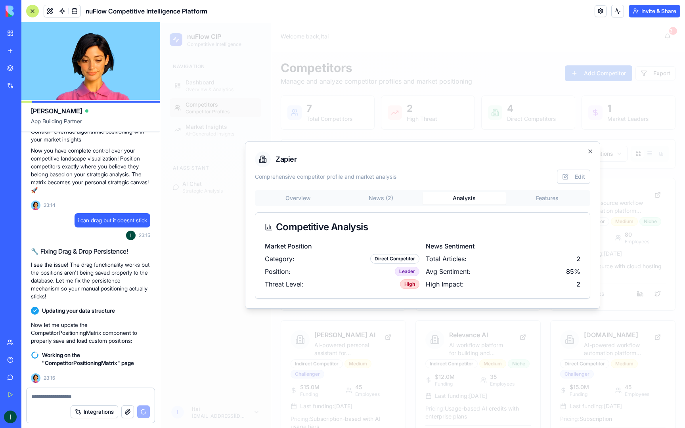
click at [557, 200] on div "Zapier Comprehensive competitor profile and market analysis Edit Overview News …" at bounding box center [422, 224] width 355 height 167
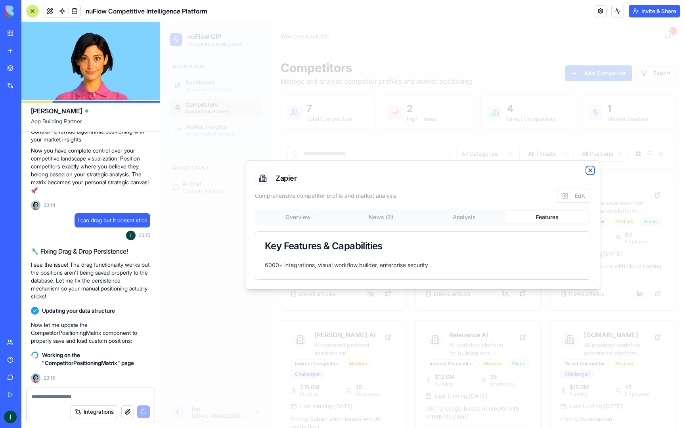
click at [590, 169] on icon "button" at bounding box center [590, 170] width 6 height 6
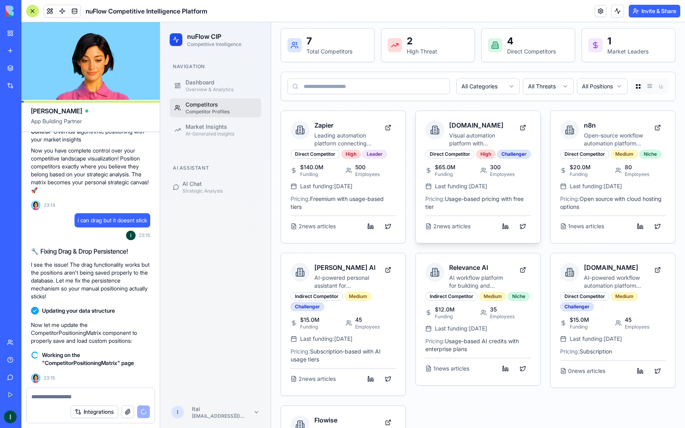
scroll to position [0, 0]
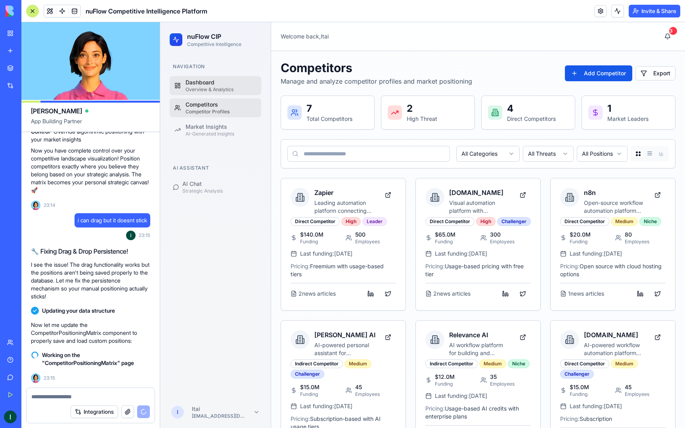
click at [227, 84] on div "Dashboard" at bounding box center [220, 82] width 71 height 8
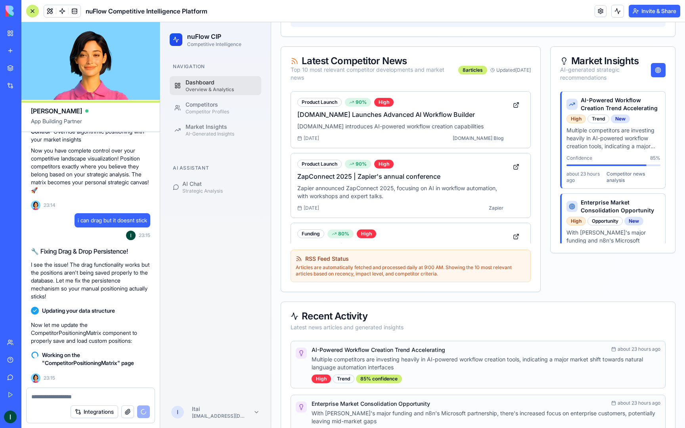
scroll to position [471, 0]
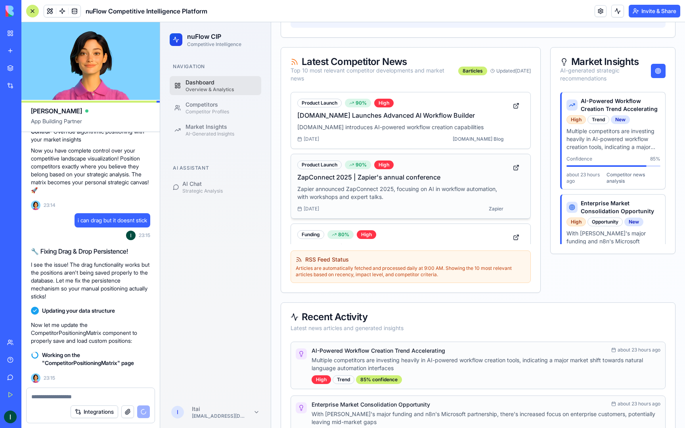
click at [364, 187] on p "Zapier announced ZapConnect 2025, focusing on AI in workflow automation, with w…" at bounding box center [400, 193] width 206 height 16
click at [95, 393] on textarea at bounding box center [90, 397] width 118 height 8
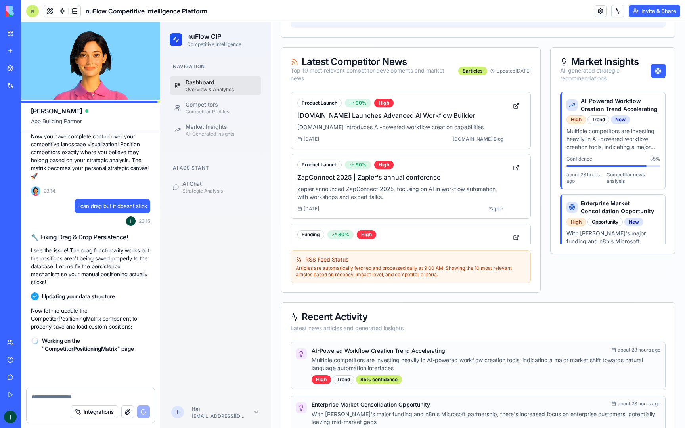
scroll to position [10894, 0]
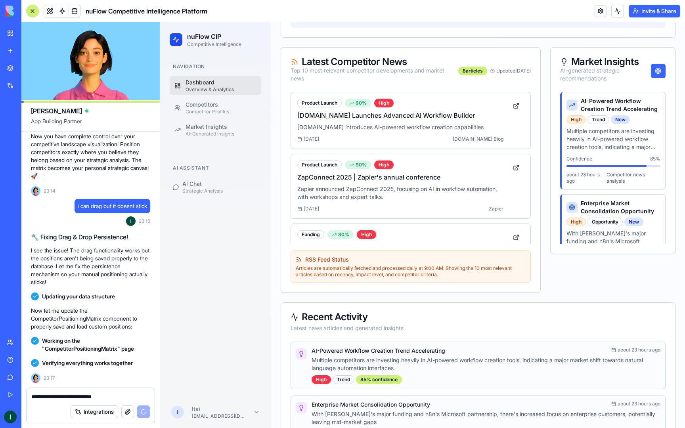
click at [60, 393] on textarea "**********" at bounding box center [90, 397] width 118 height 8
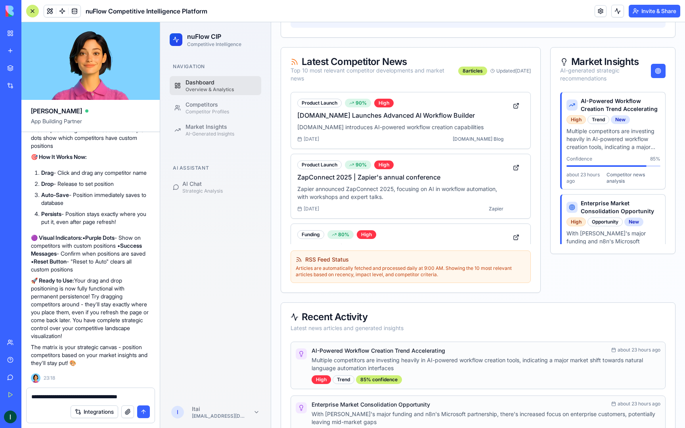
click at [145, 396] on textarea "**********" at bounding box center [90, 397] width 118 height 8
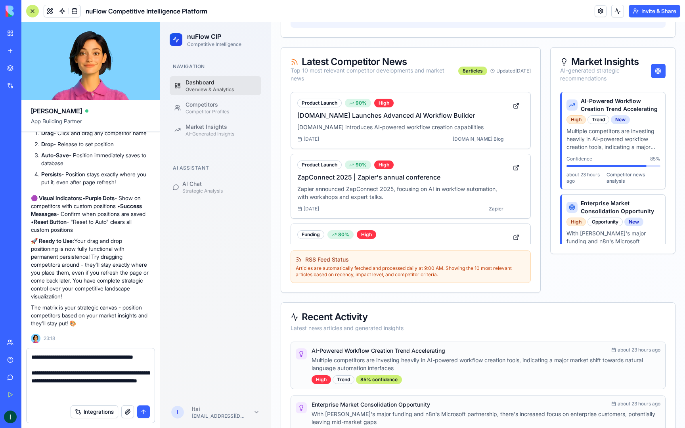
click at [52, 395] on textarea "**********" at bounding box center [90, 377] width 118 height 48
click at [47, 395] on textarea "**********" at bounding box center [90, 377] width 118 height 48
click at [132, 397] on textarea "**********" at bounding box center [90, 377] width 118 height 48
type textarea "**********"
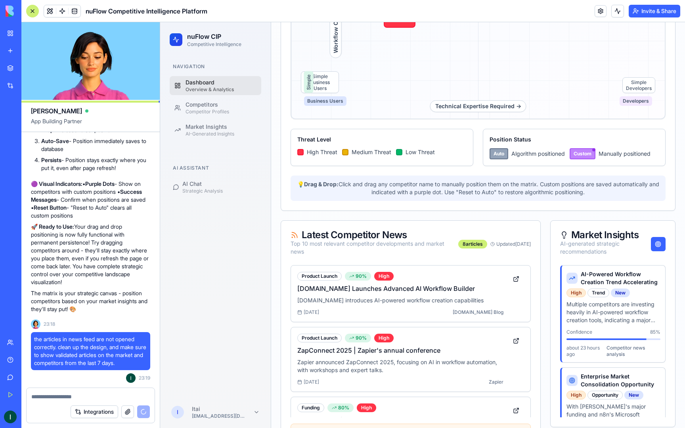
scroll to position [103, 0]
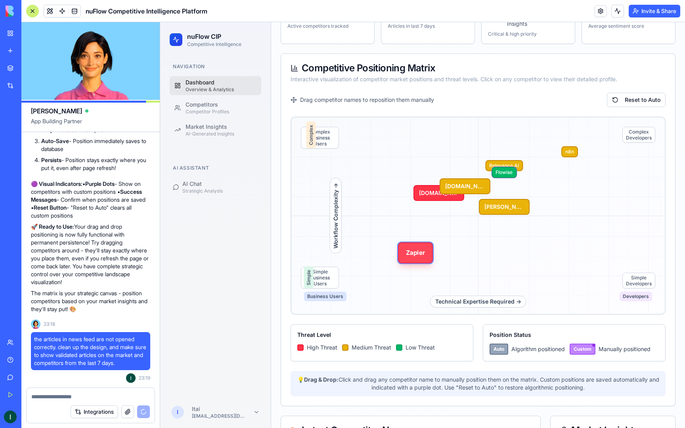
drag, startPoint x: 402, startPoint y: 215, endPoint x: 416, endPoint y: 255, distance: 42.2
click at [417, 255] on div "Technical Expertise Required → Workflow Complexity → Complex Business Users Com…" at bounding box center [477, 215] width 375 height 198
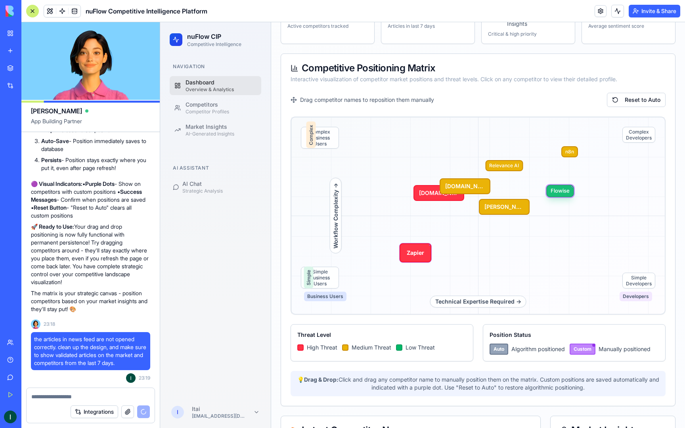
drag, startPoint x: 505, startPoint y: 172, endPoint x: 561, endPoint y: 191, distance: 59.4
click at [561, 191] on button "Flowise" at bounding box center [559, 191] width 27 height 12
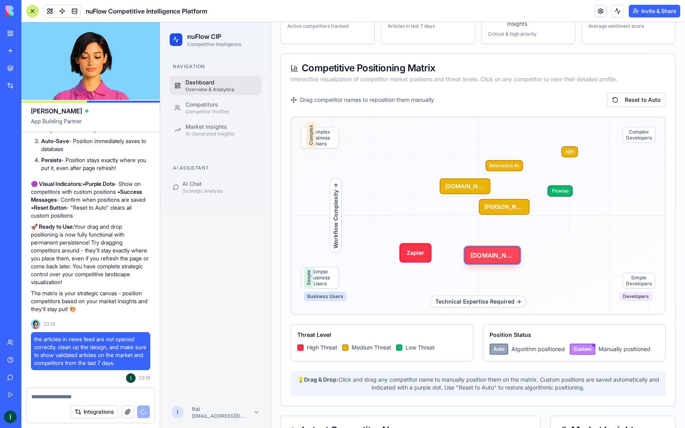
drag, startPoint x: 430, startPoint y: 197, endPoint x: 483, endPoint y: 260, distance: 82.3
click at [483, 260] on button "[DOMAIN_NAME]" at bounding box center [492, 254] width 56 height 17
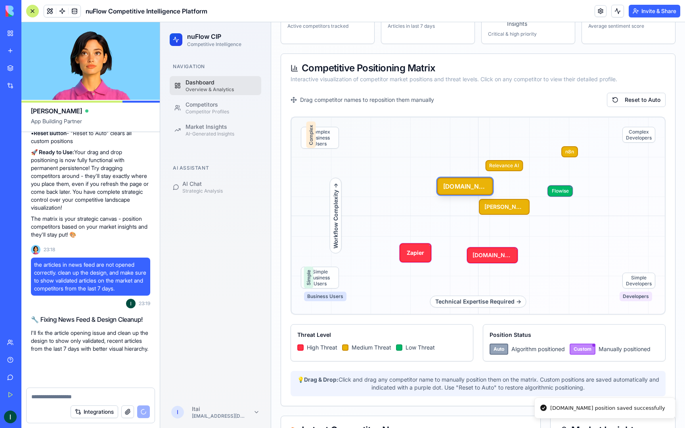
scroll to position [11383, 0]
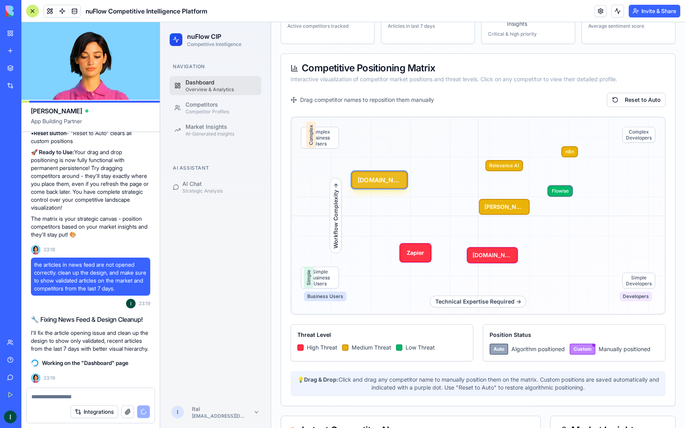
drag, startPoint x: 464, startPoint y: 184, endPoint x: 376, endPoint y: 176, distance: 89.1
click at [376, 176] on div "Technical Expertise Required → Workflow Complexity → Complex Business Users Com…" at bounding box center [477, 215] width 375 height 198
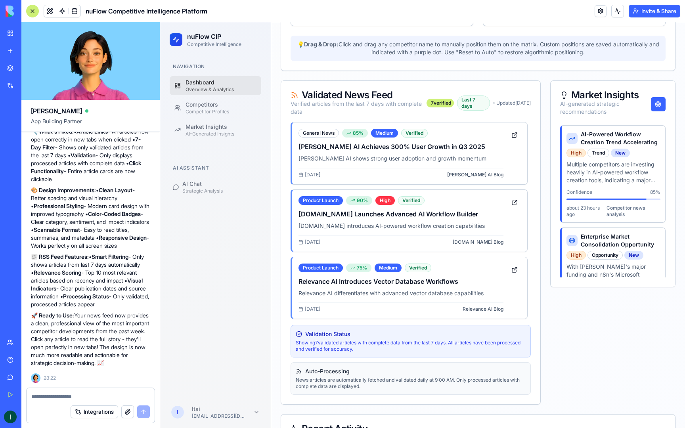
scroll to position [503, 0]
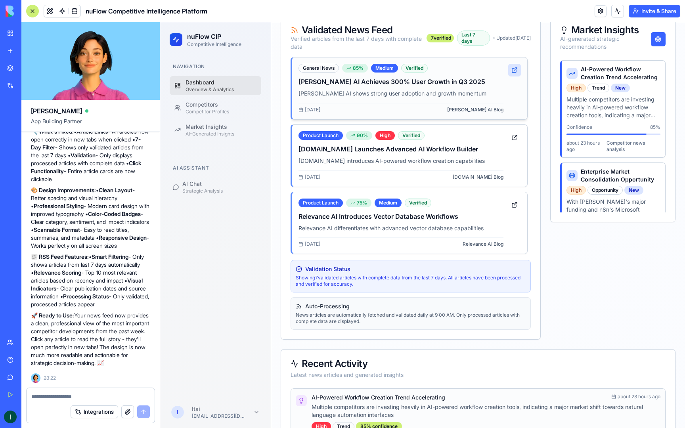
click at [516, 69] on button at bounding box center [514, 70] width 13 height 13
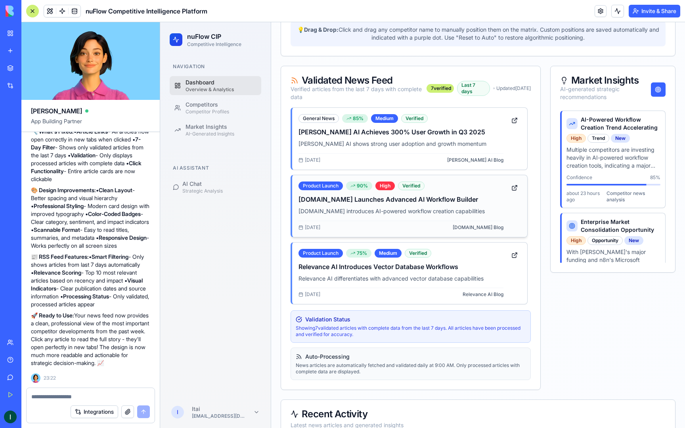
scroll to position [336, 0]
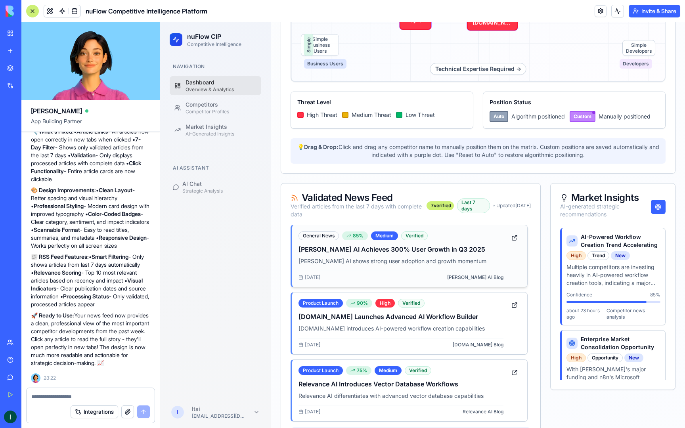
click at [350, 256] on div "General News 85 % Medium Verified Lindy AI Achieves 300% User Growth in Q3 2025…" at bounding box center [400, 255] width 205 height 49
click at [54, 398] on textarea at bounding box center [90, 397] width 118 height 8
type textarea "*"
click at [97, 398] on textarea "**********" at bounding box center [90, 397] width 118 height 8
click at [148, 396] on textarea "**********" at bounding box center [90, 397] width 118 height 8
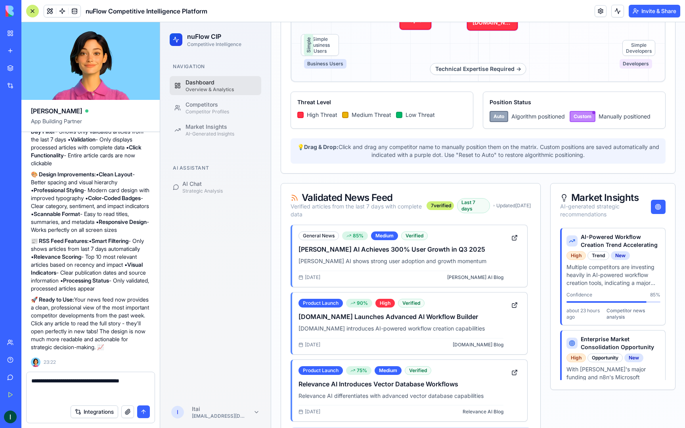
scroll to position [11740, 0]
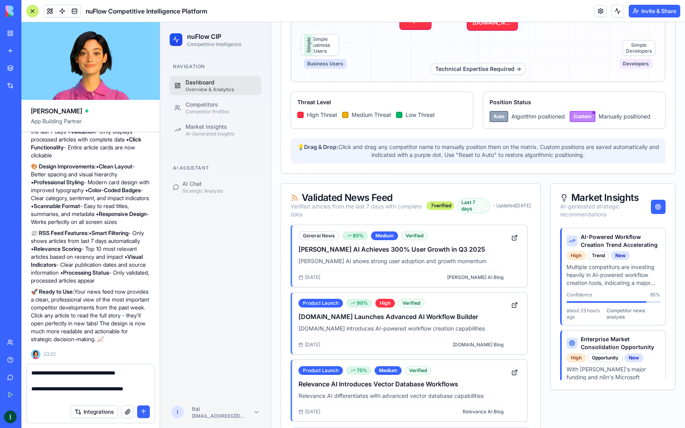
type textarea "**********"
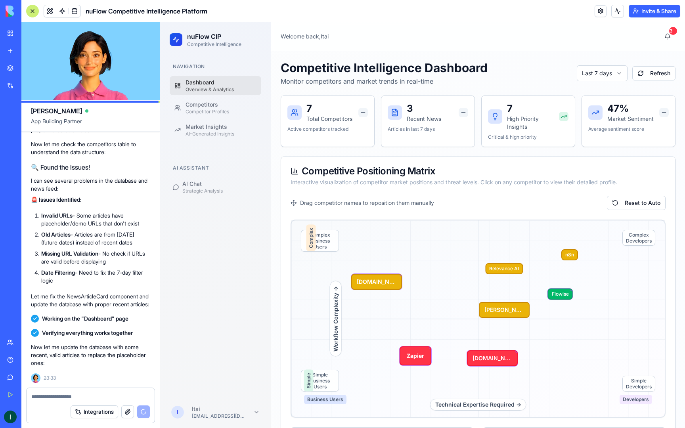
scroll to position [12456, 0]
